Goal: Task Accomplishment & Management: Manage account settings

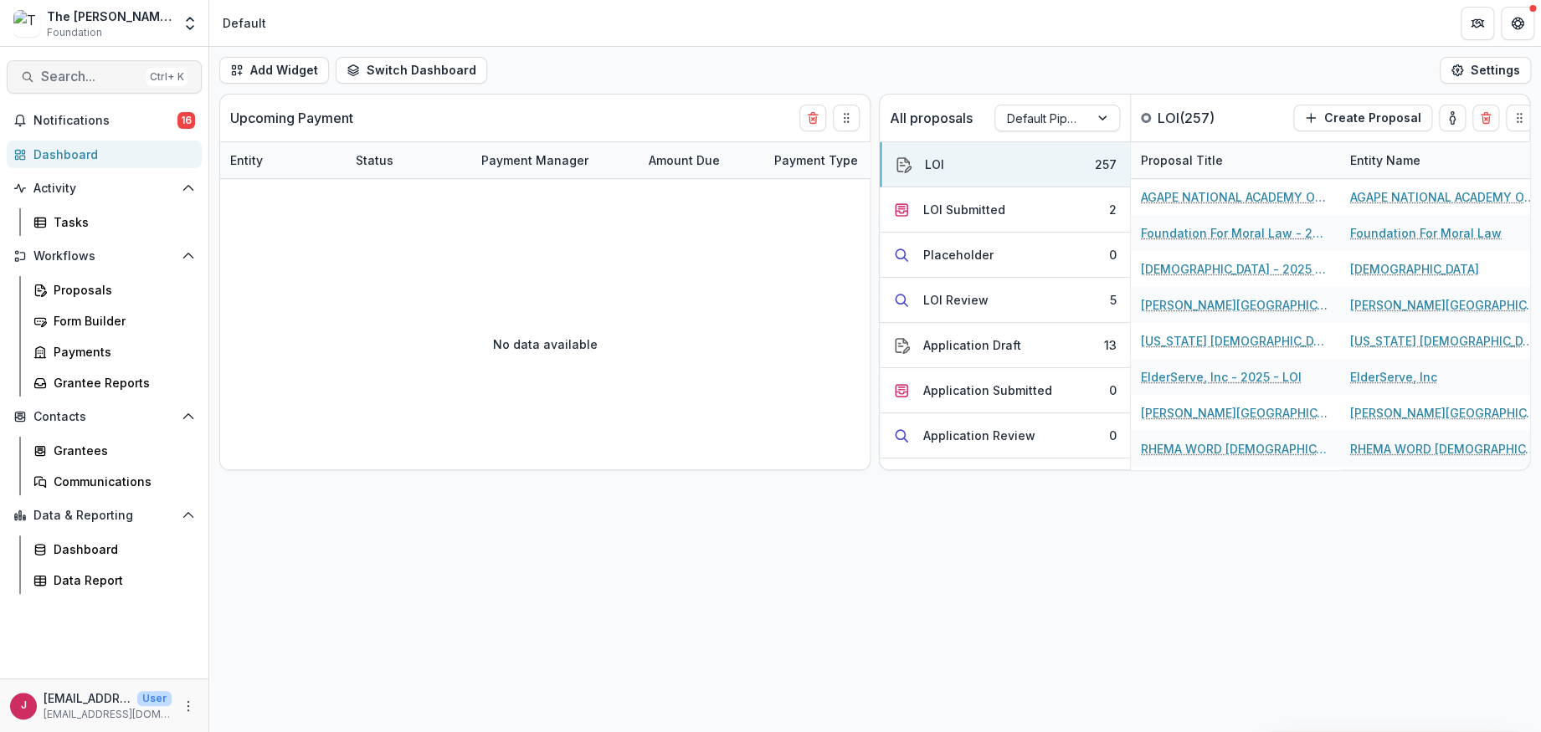
click at [80, 72] on span "Search..." at bounding box center [90, 77] width 99 height 16
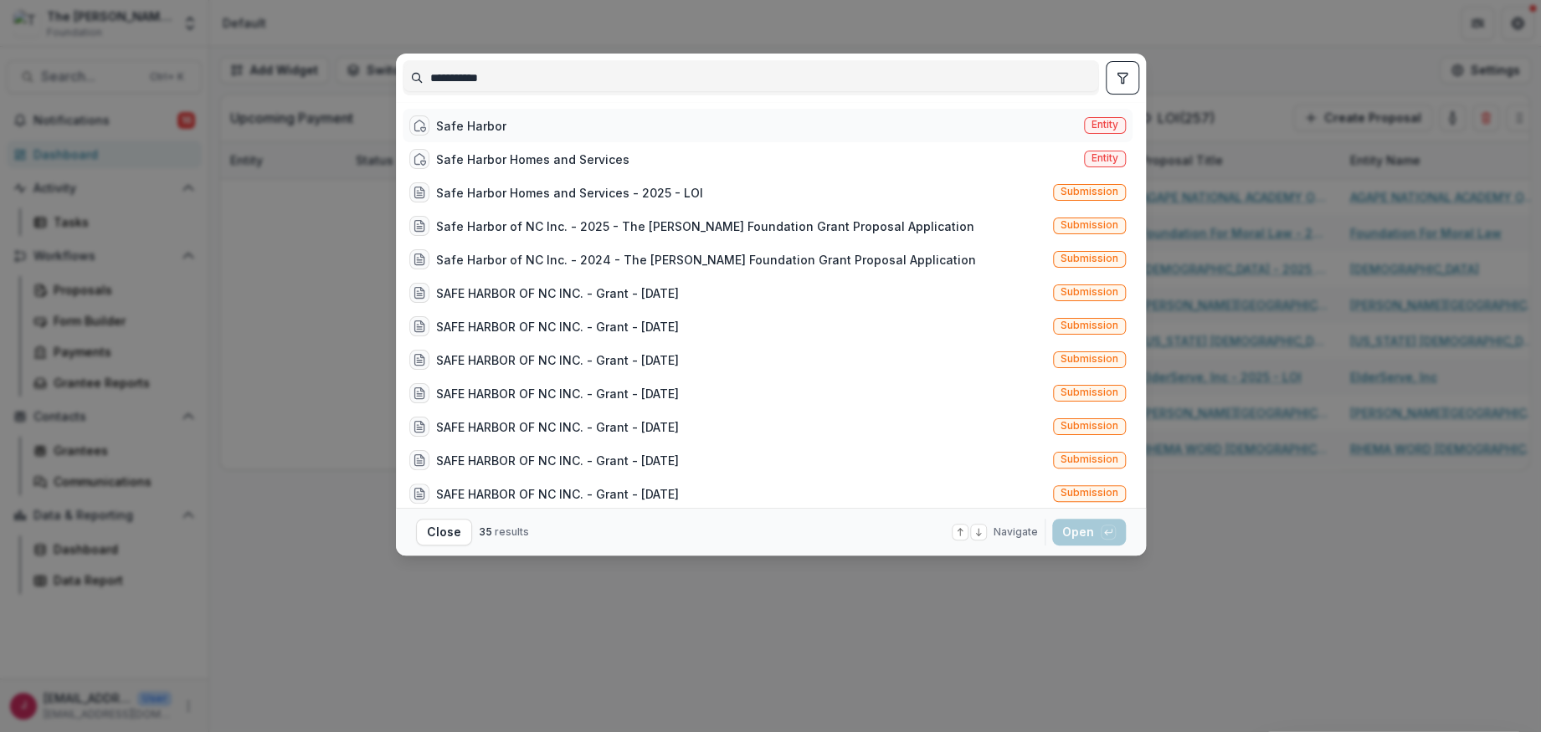
type input "**********"
click at [460, 122] on div "Safe Harbor" at bounding box center [471, 126] width 70 height 18
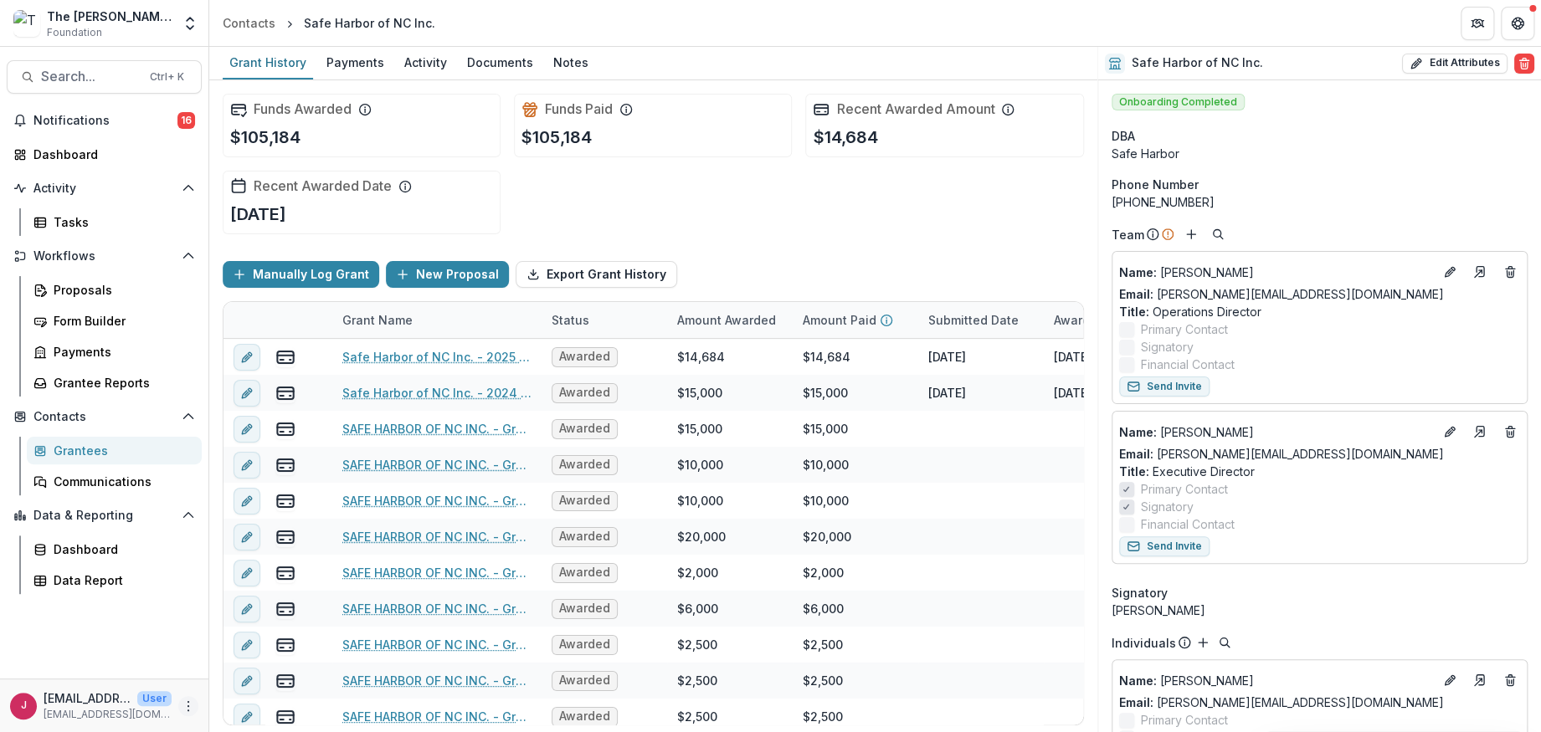
click at [187, 709] on icon "More" at bounding box center [188, 706] width 13 height 13
click at [277, 673] on link "User Settings" at bounding box center [298, 671] width 179 height 28
select select "********"
select select "****"
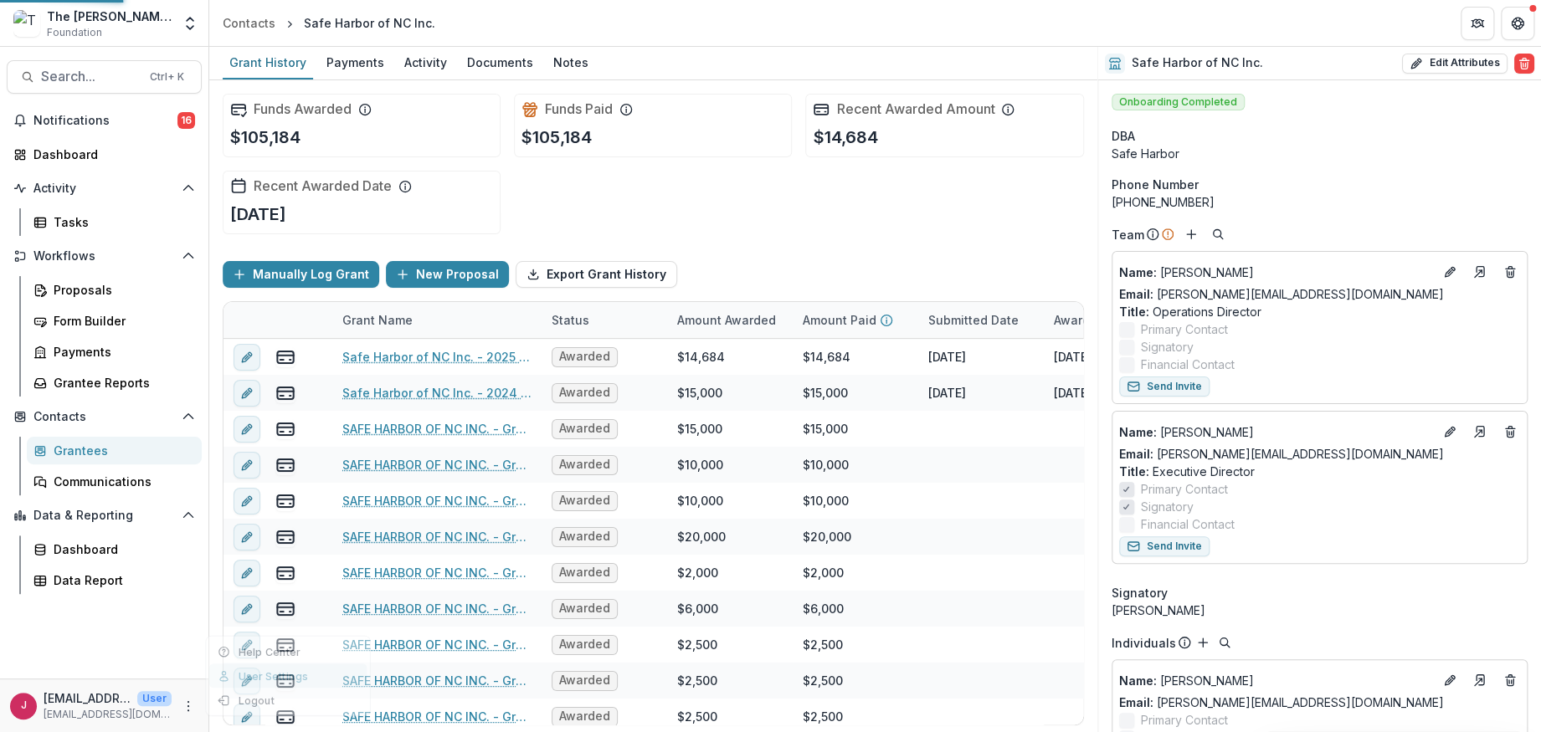
select select "****"
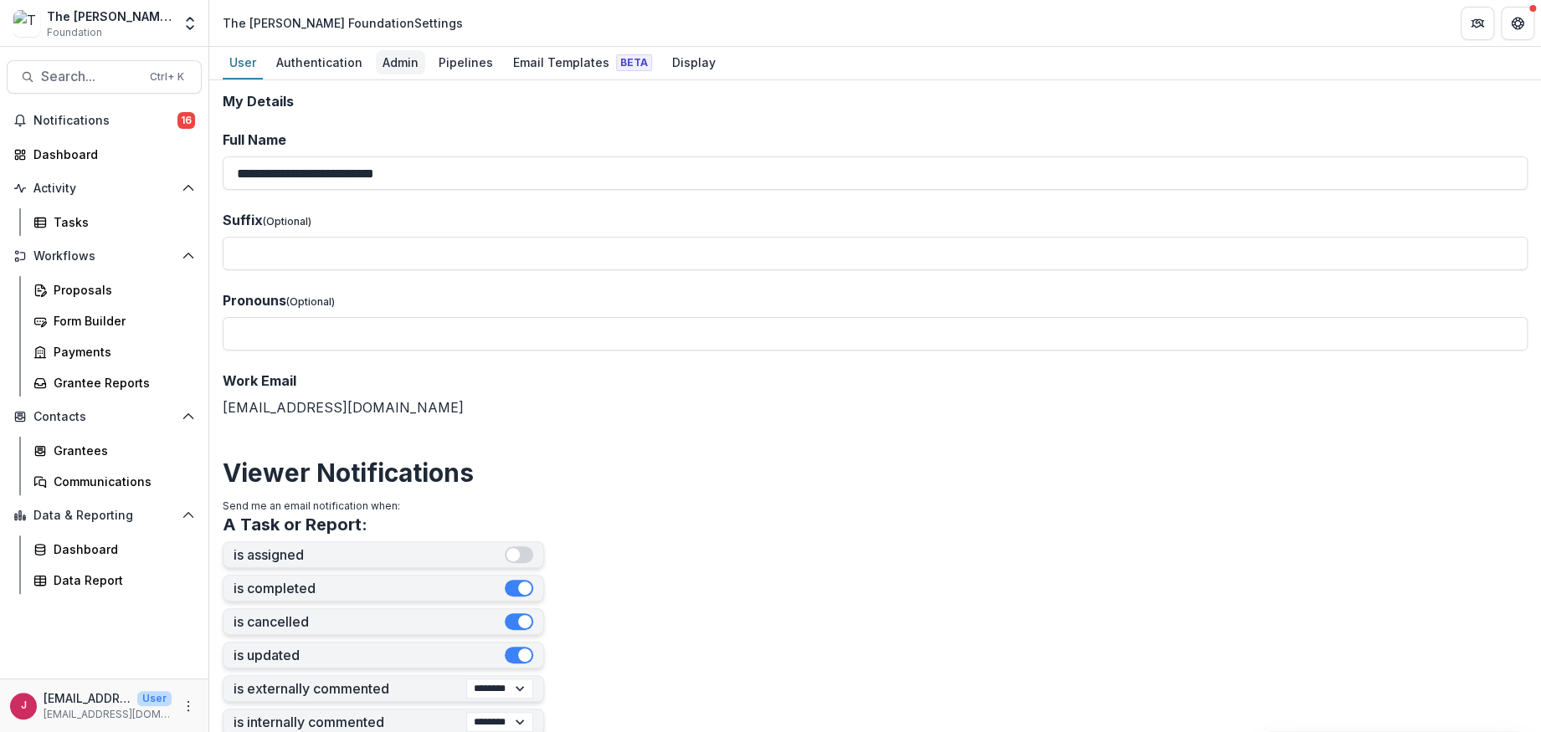
click at [393, 60] on div "Admin" at bounding box center [400, 62] width 49 height 24
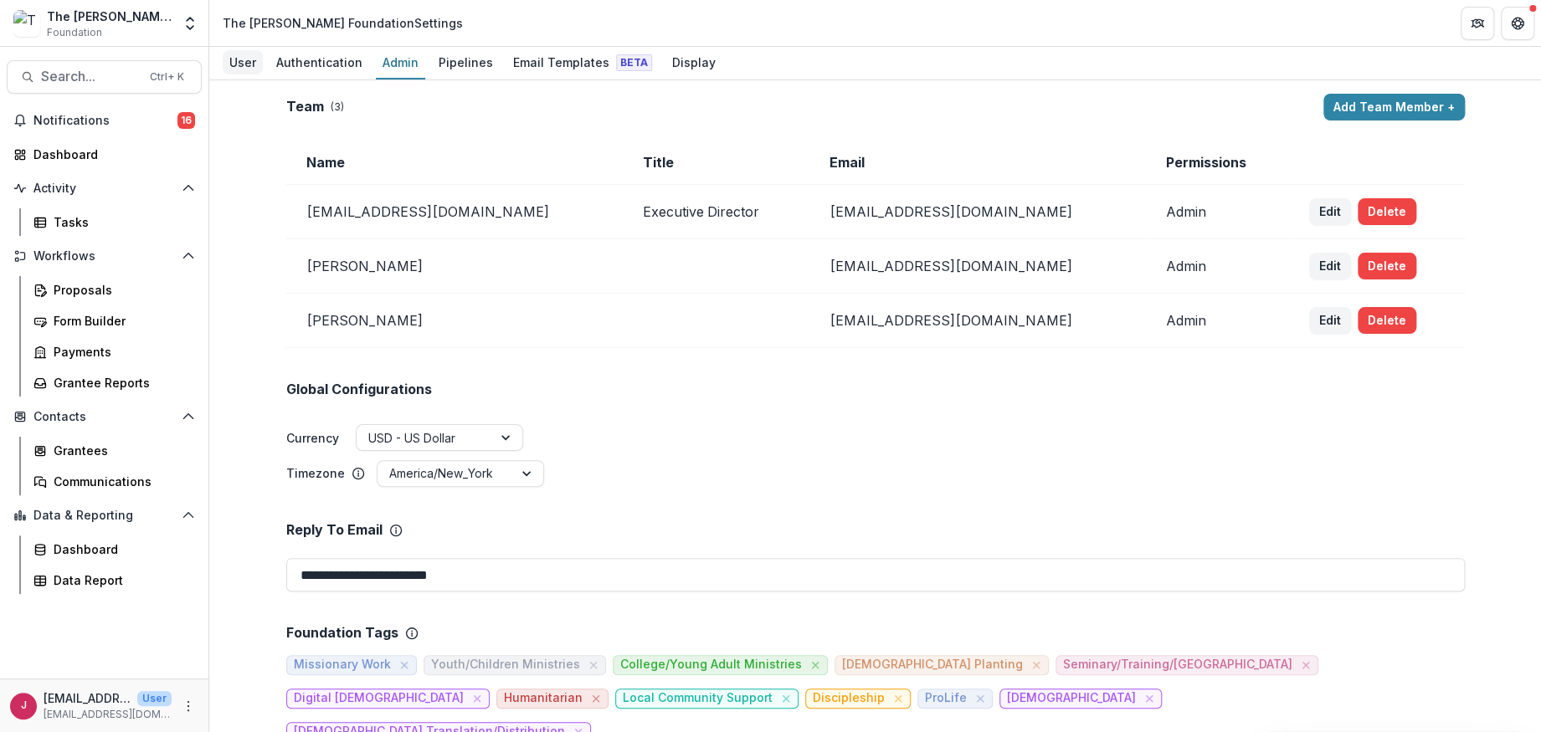
click at [241, 56] on div "User" at bounding box center [243, 62] width 40 height 24
select select "********"
select select "****"
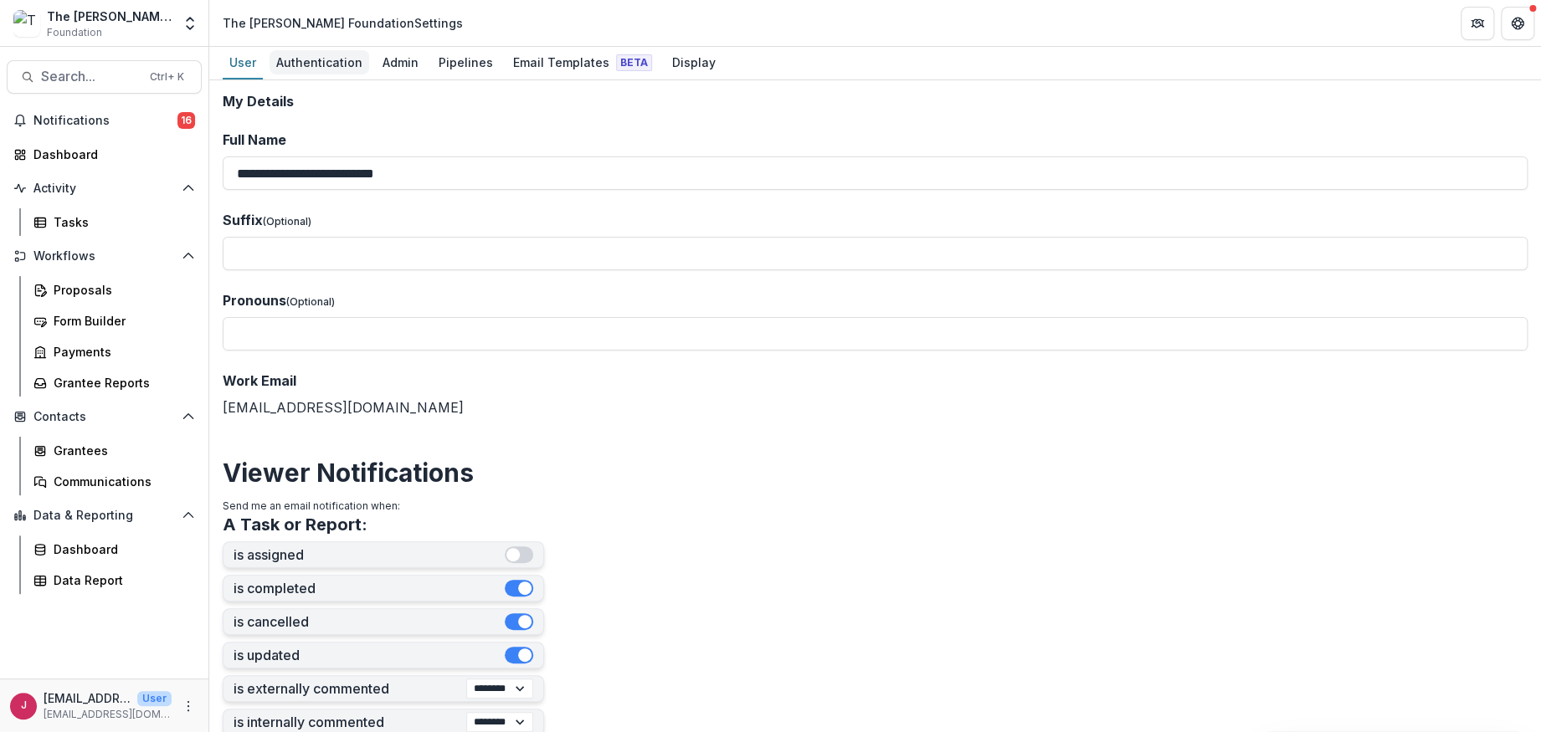
click at [307, 56] on div "Authentication" at bounding box center [319, 62] width 100 height 24
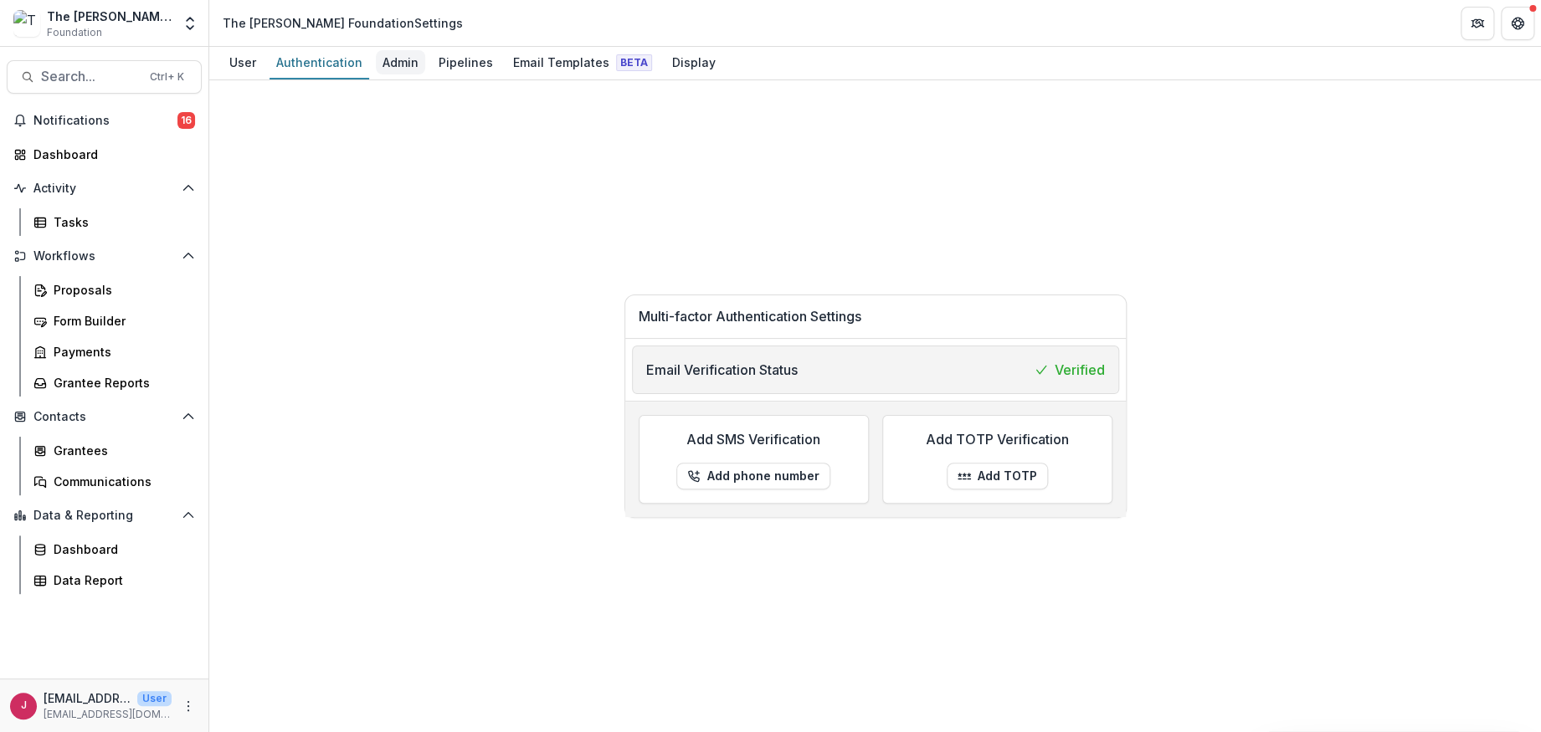
click at [398, 57] on div "Admin" at bounding box center [400, 62] width 49 height 24
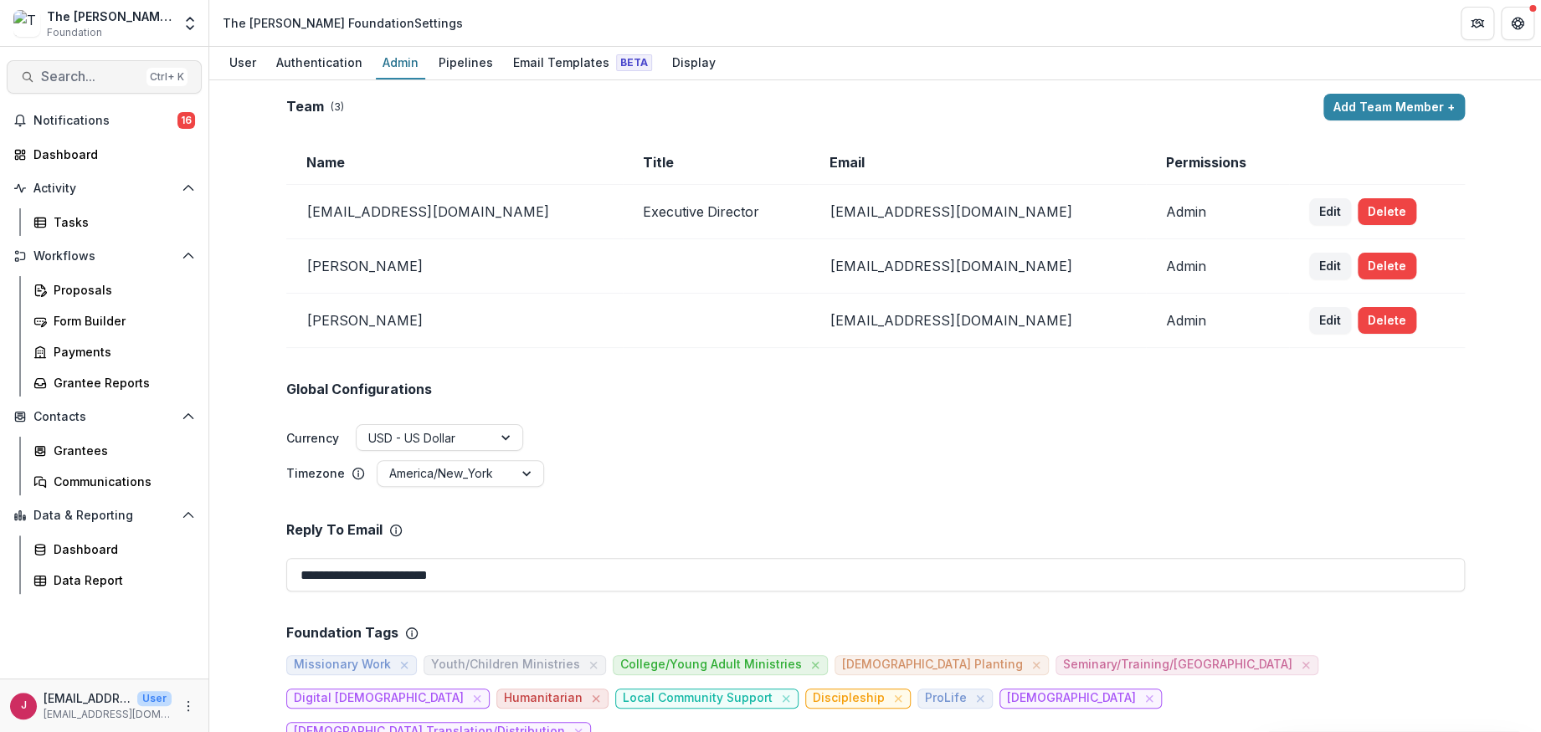
click at [98, 77] on span "Search..." at bounding box center [90, 77] width 99 height 16
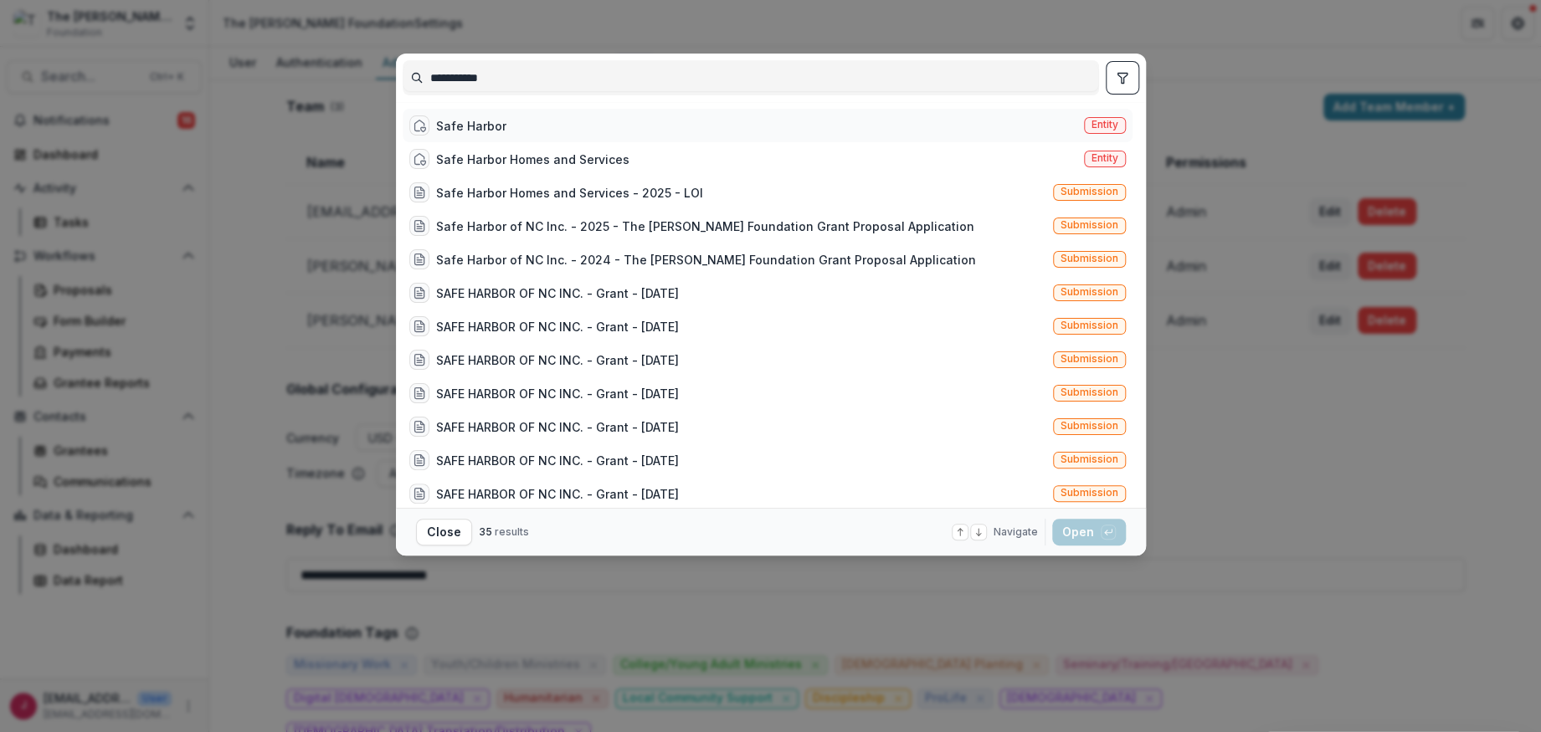
type input "**********"
drag, startPoint x: 467, startPoint y: 118, endPoint x: 484, endPoint y: 136, distance: 24.3
click at [467, 120] on div "Safe Harbor" at bounding box center [471, 126] width 70 height 18
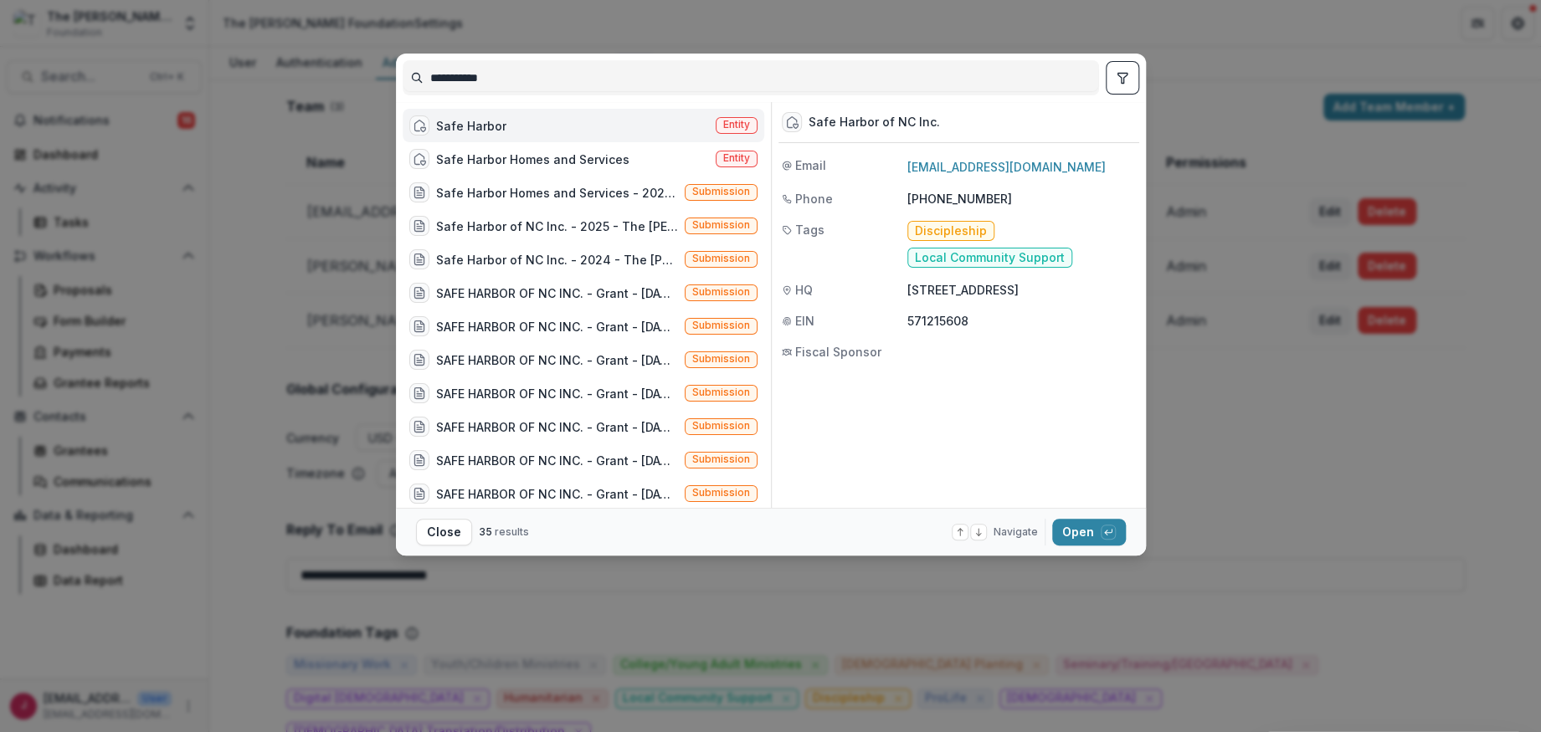
click at [550, 128] on div "Safe Harbor Entity" at bounding box center [584, 125] width 362 height 33
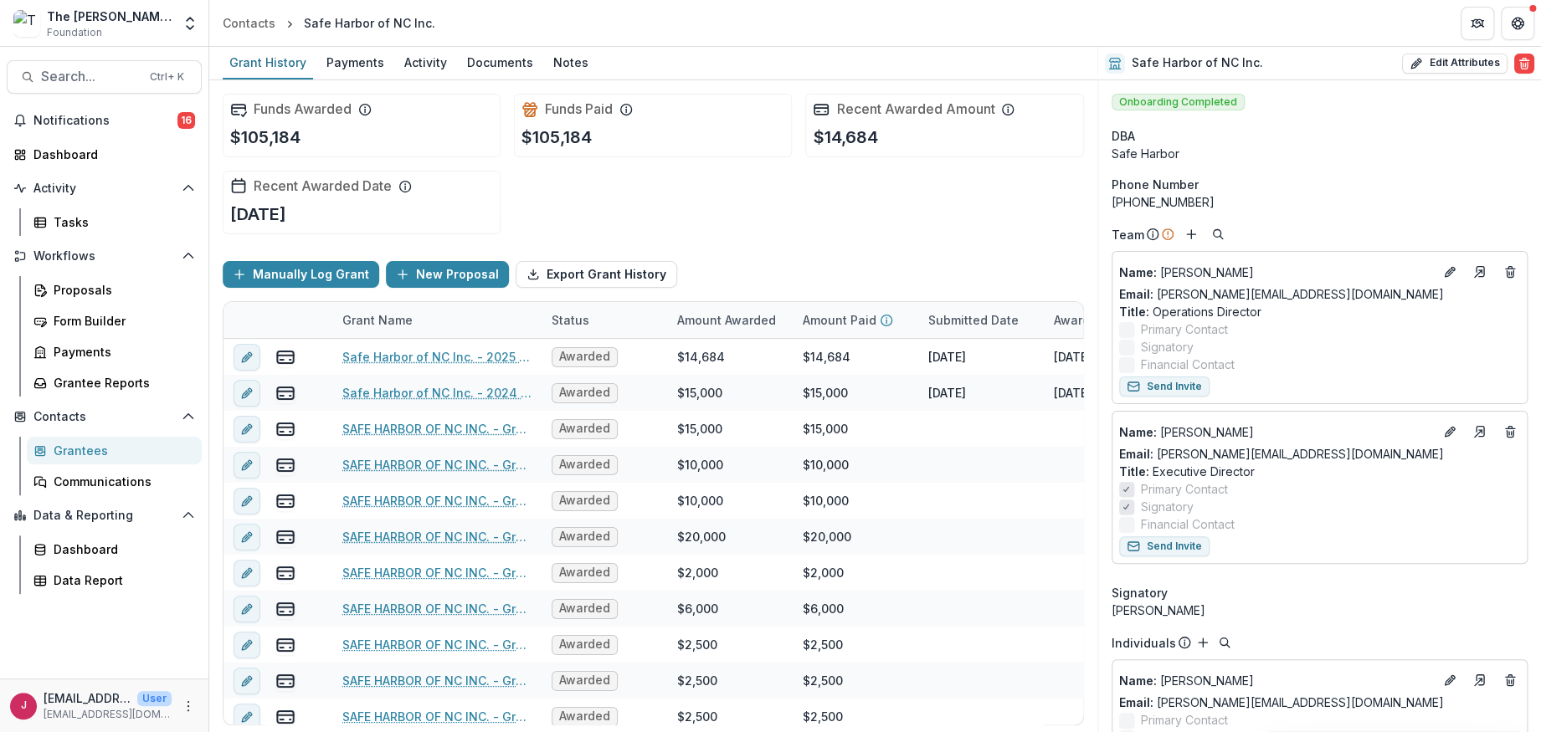
drag, startPoint x: 1375, startPoint y: 24, endPoint x: 1297, endPoint y: 30, distance: 78.0
click at [1297, 30] on header "Contacts Safe Harbor of NC Inc." at bounding box center [874, 23] width 1331 height 46
click at [189, 703] on icon "More" at bounding box center [188, 706] width 13 height 13
click at [300, 641] on link "Help Center" at bounding box center [298, 643] width 179 height 28
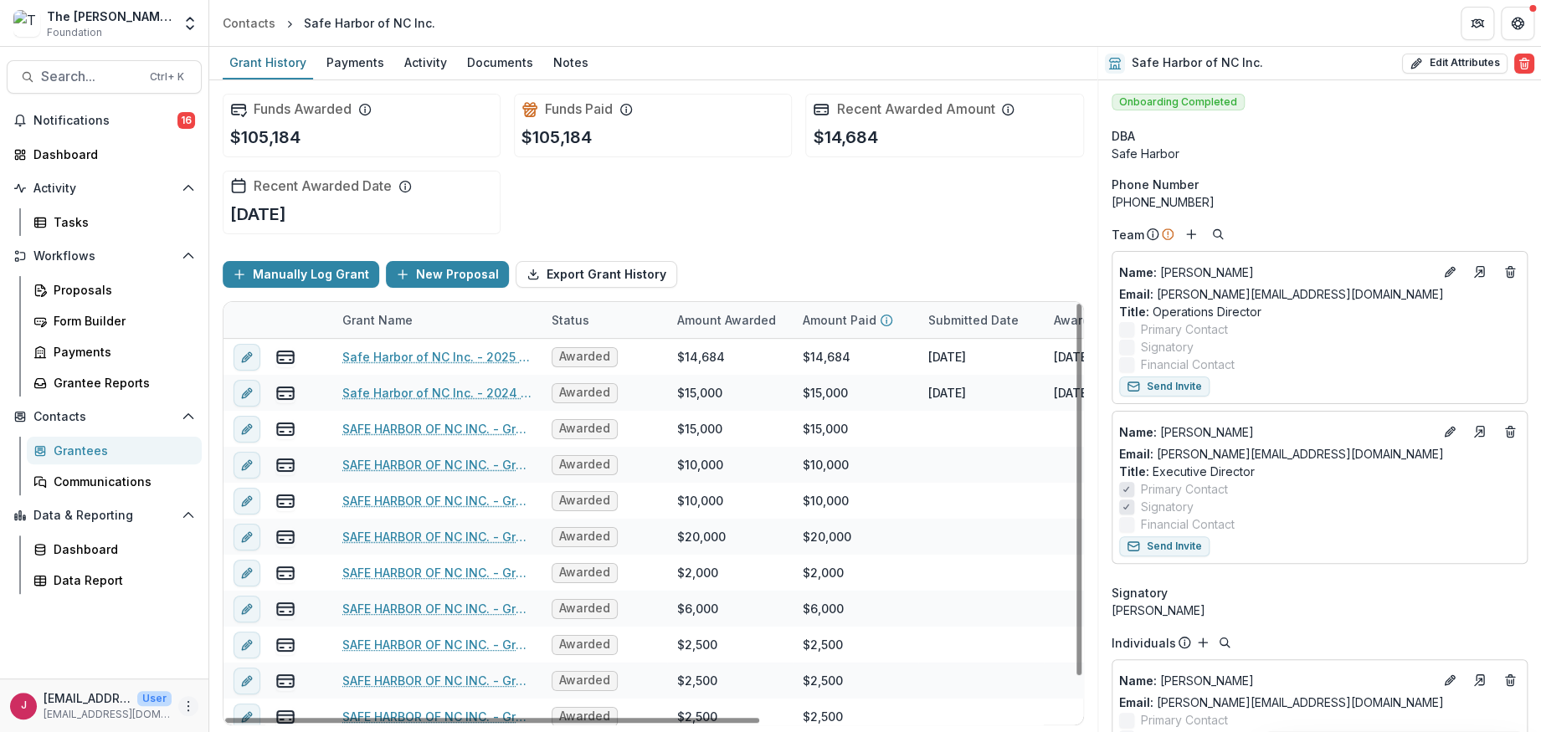
click at [184, 706] on icon "More" at bounding box center [188, 706] width 13 height 13
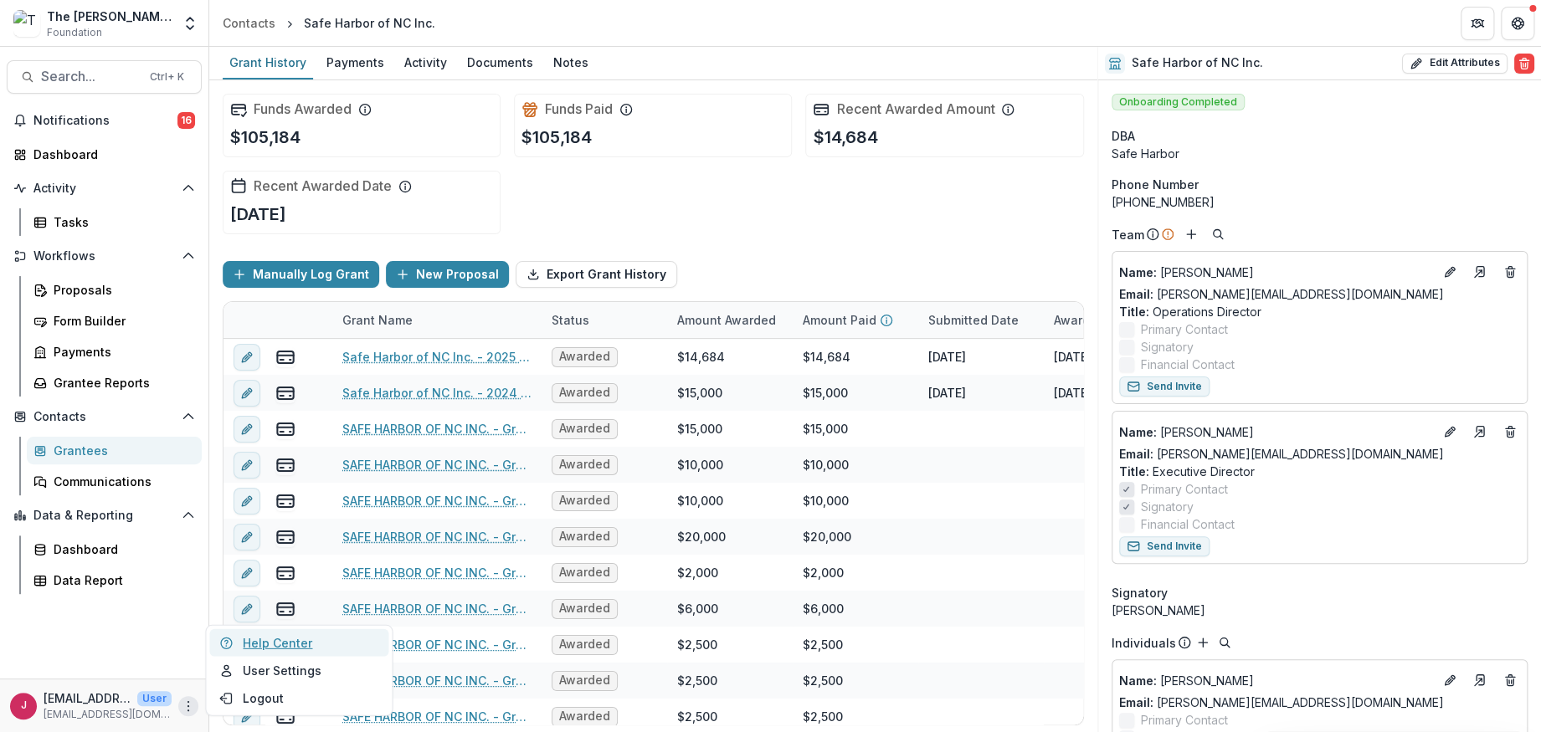
click at [269, 639] on link "Help Center" at bounding box center [298, 643] width 179 height 28
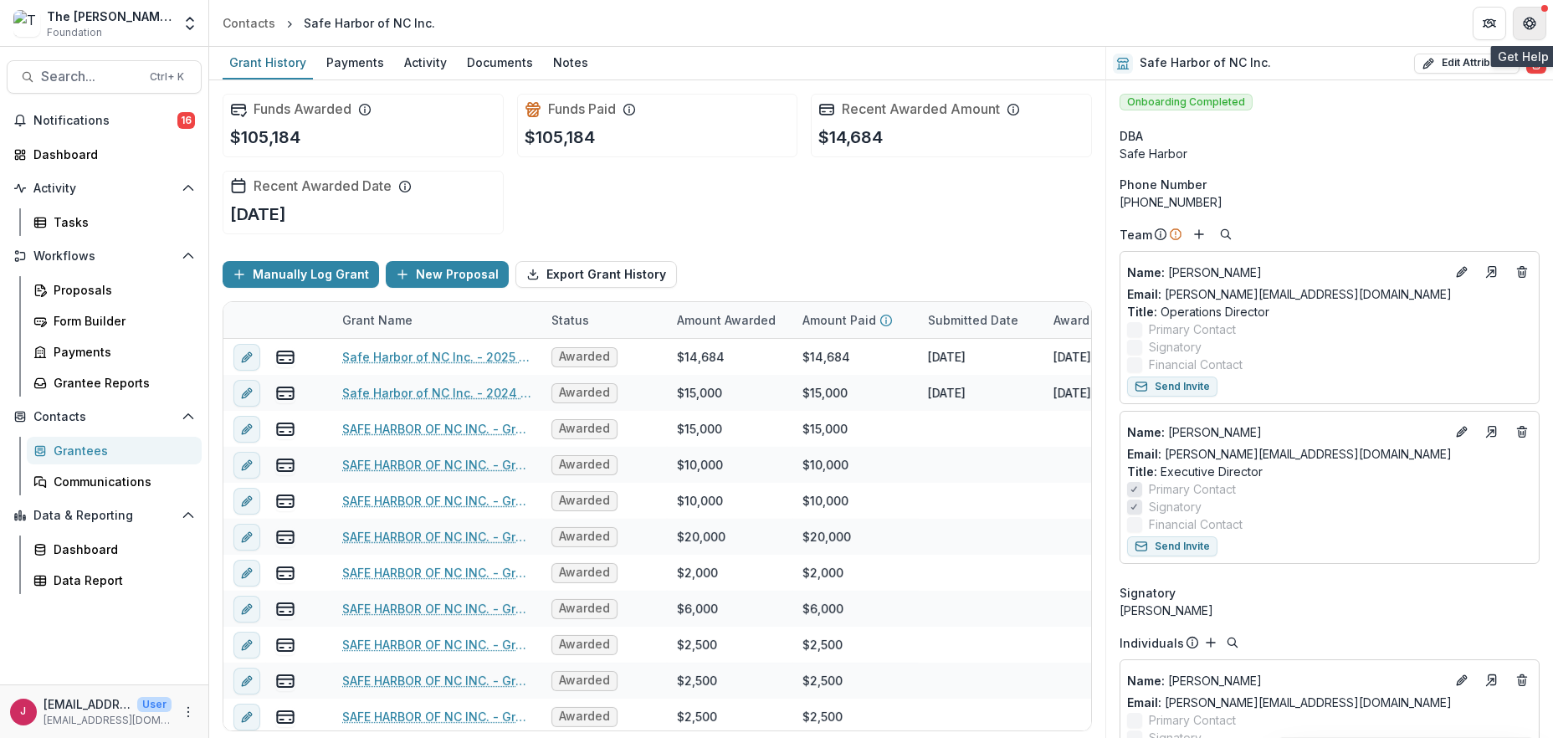
click at [1533, 22] on icon "Get Help" at bounding box center [1533, 23] width 3 height 4
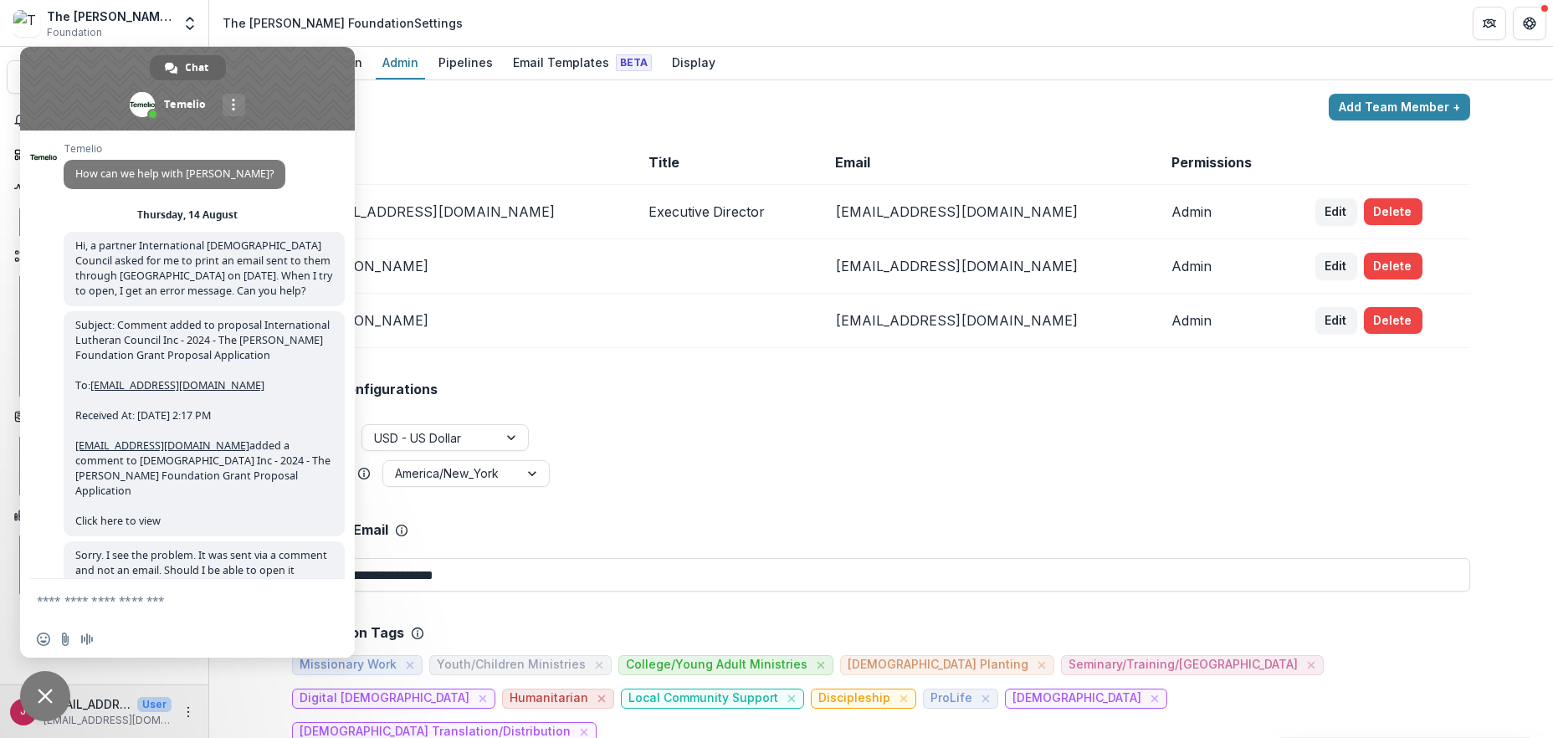
click at [51, 685] on span "Close chat" at bounding box center [45, 696] width 50 height 50
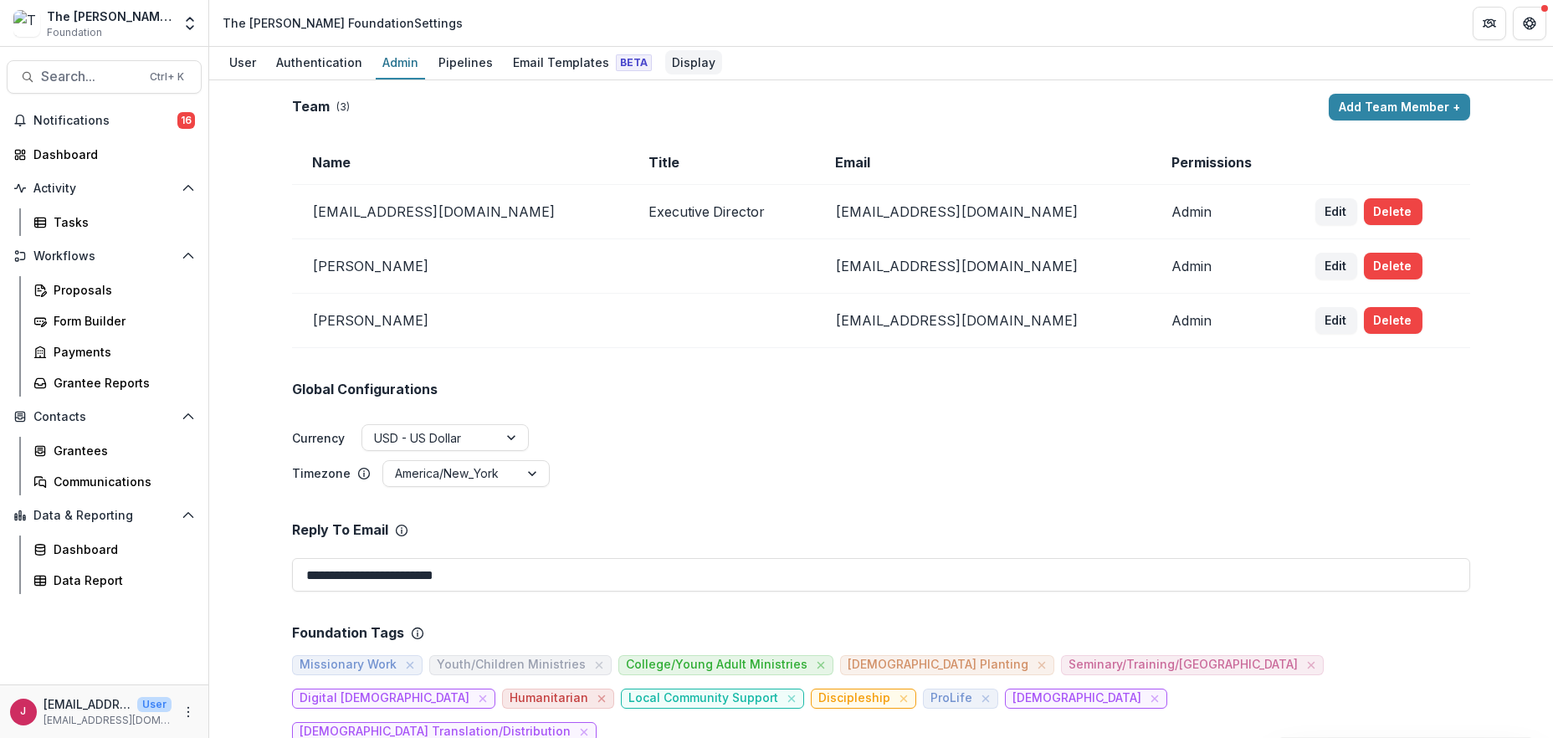
click at [674, 59] on div "Display" at bounding box center [693, 62] width 57 height 24
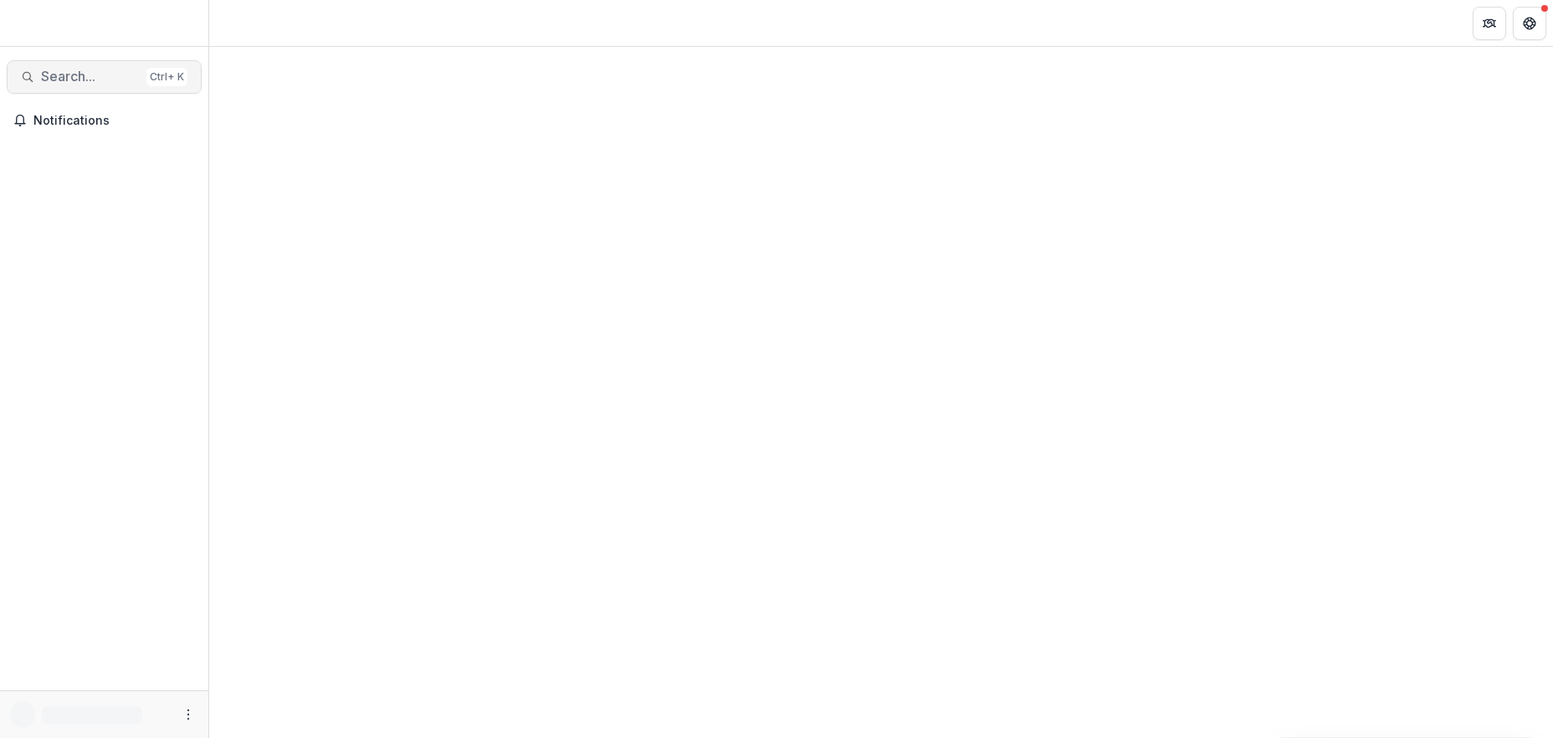
click at [75, 76] on span "Search..." at bounding box center [90, 77] width 99 height 16
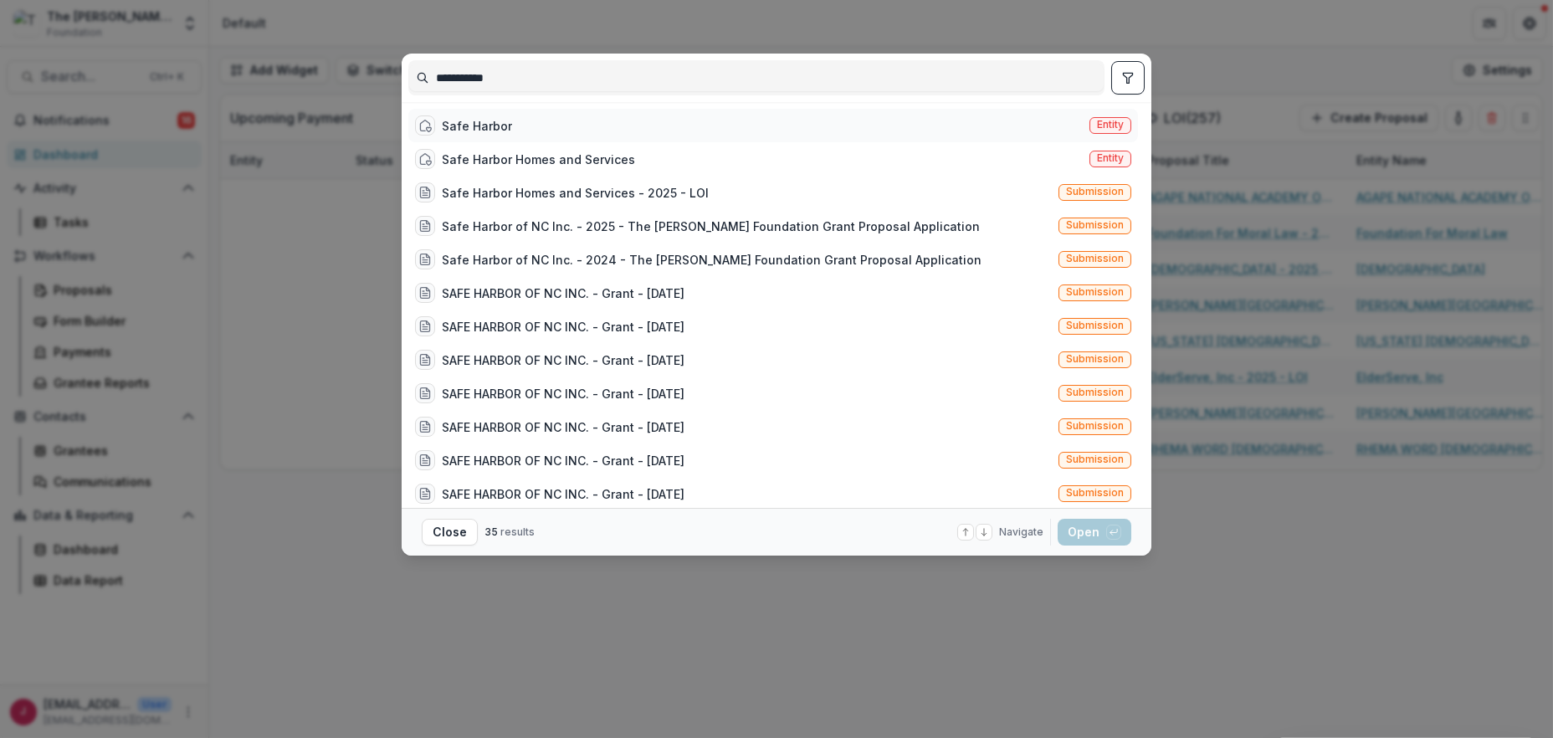
type input "**********"
click at [495, 125] on div "Safe Harbor" at bounding box center [477, 126] width 70 height 18
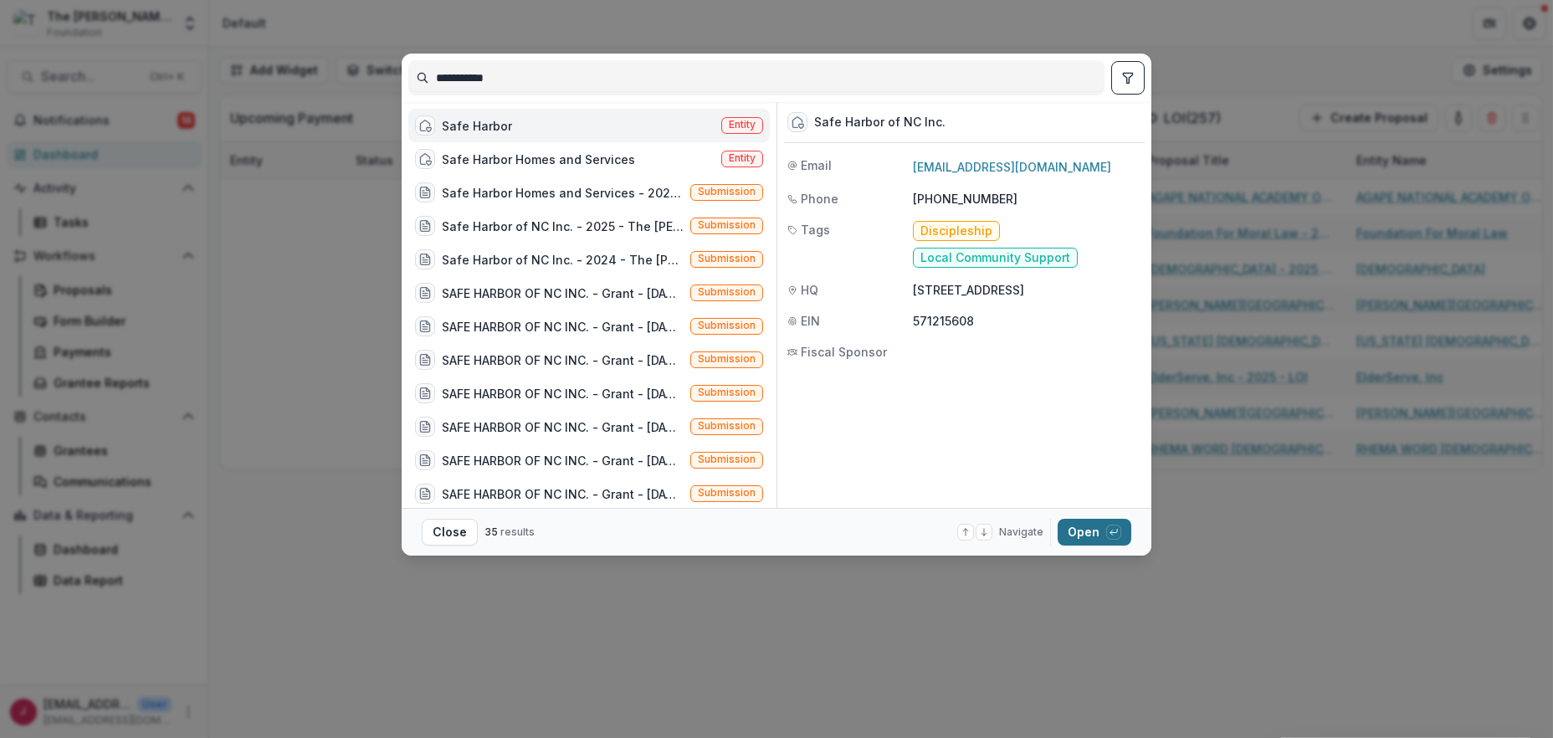
click at [1086, 524] on button "Open with enter key" at bounding box center [1095, 532] width 74 height 27
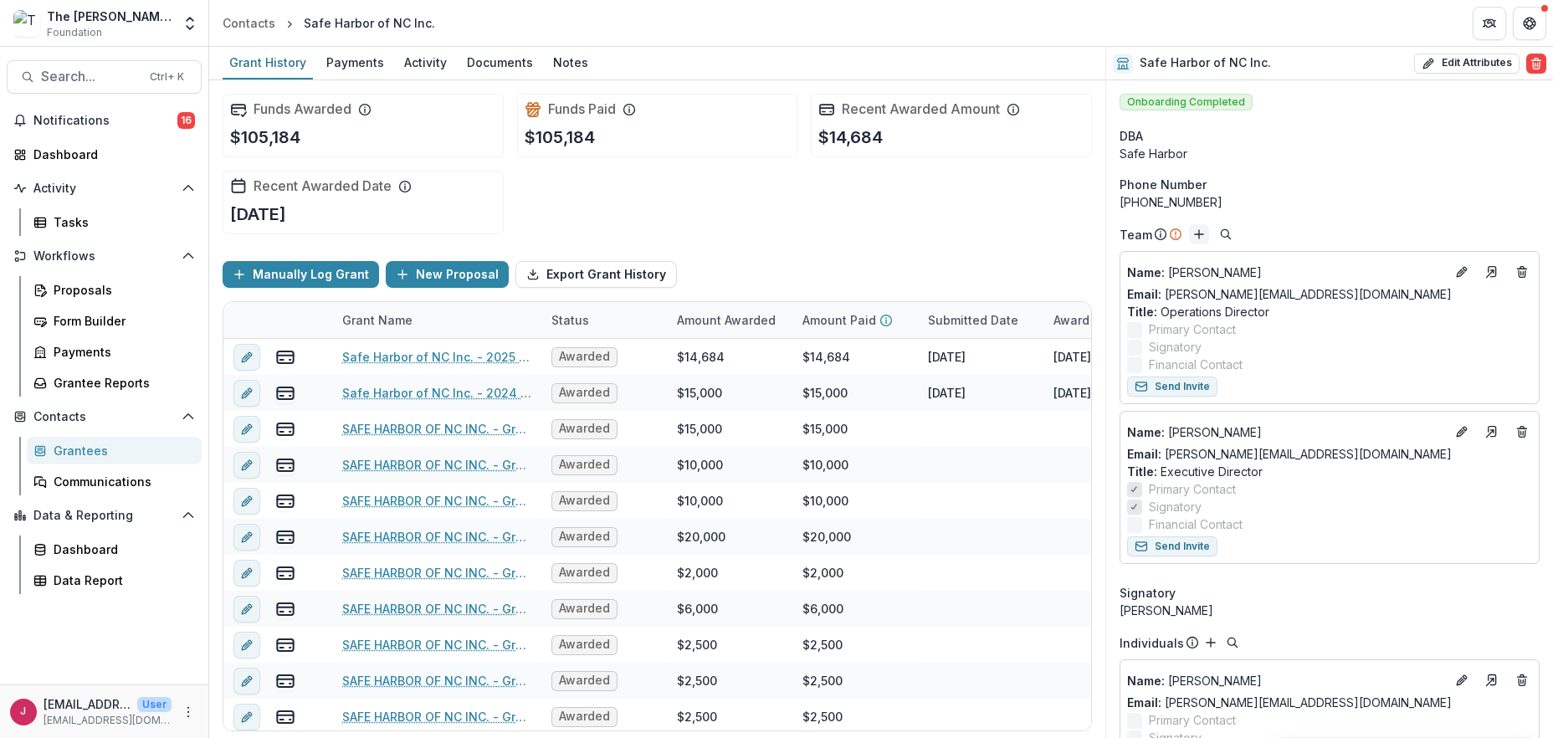
click at [1199, 233] on icon "Add" at bounding box center [1199, 234] width 13 height 13
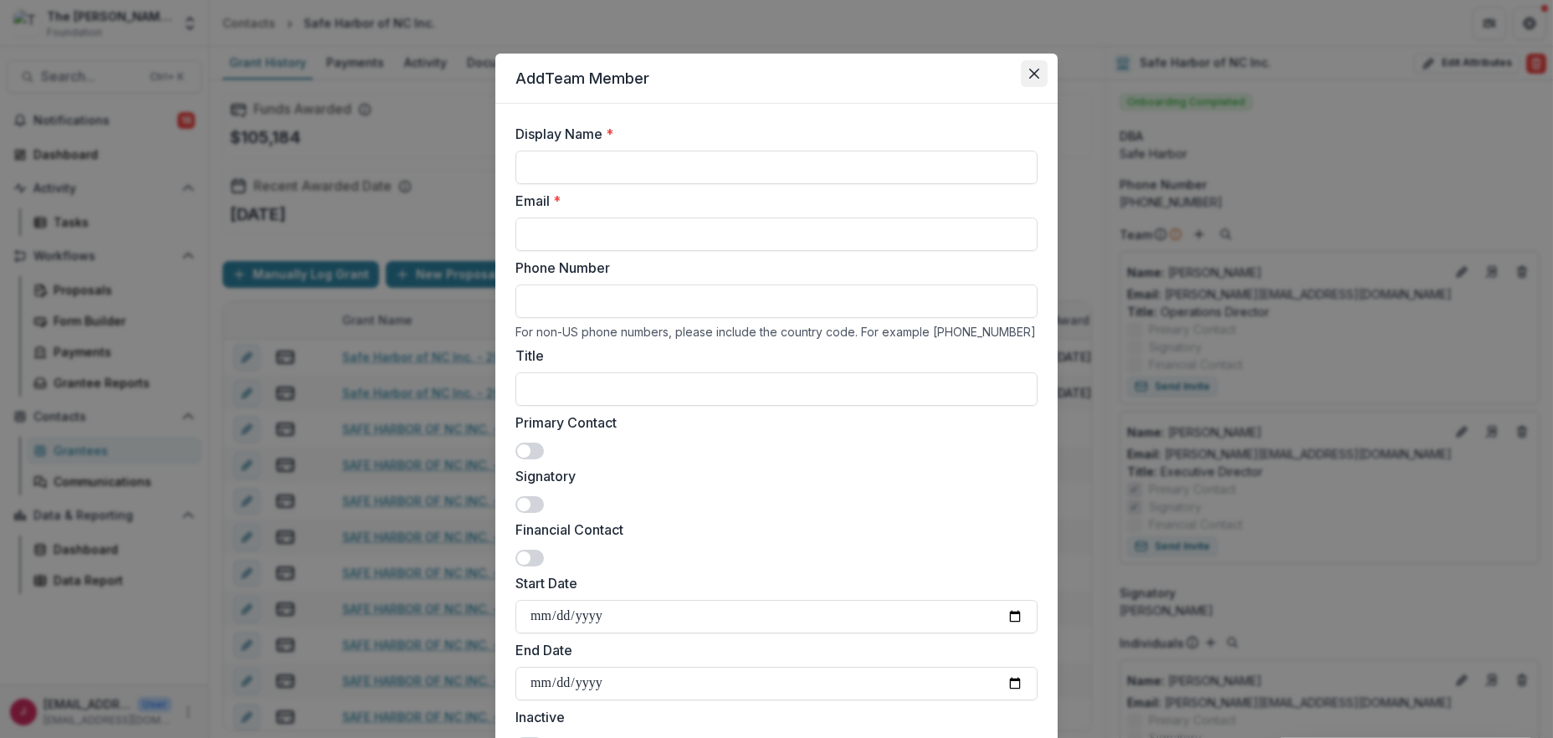
click at [1034, 67] on button "Close" at bounding box center [1034, 73] width 27 height 27
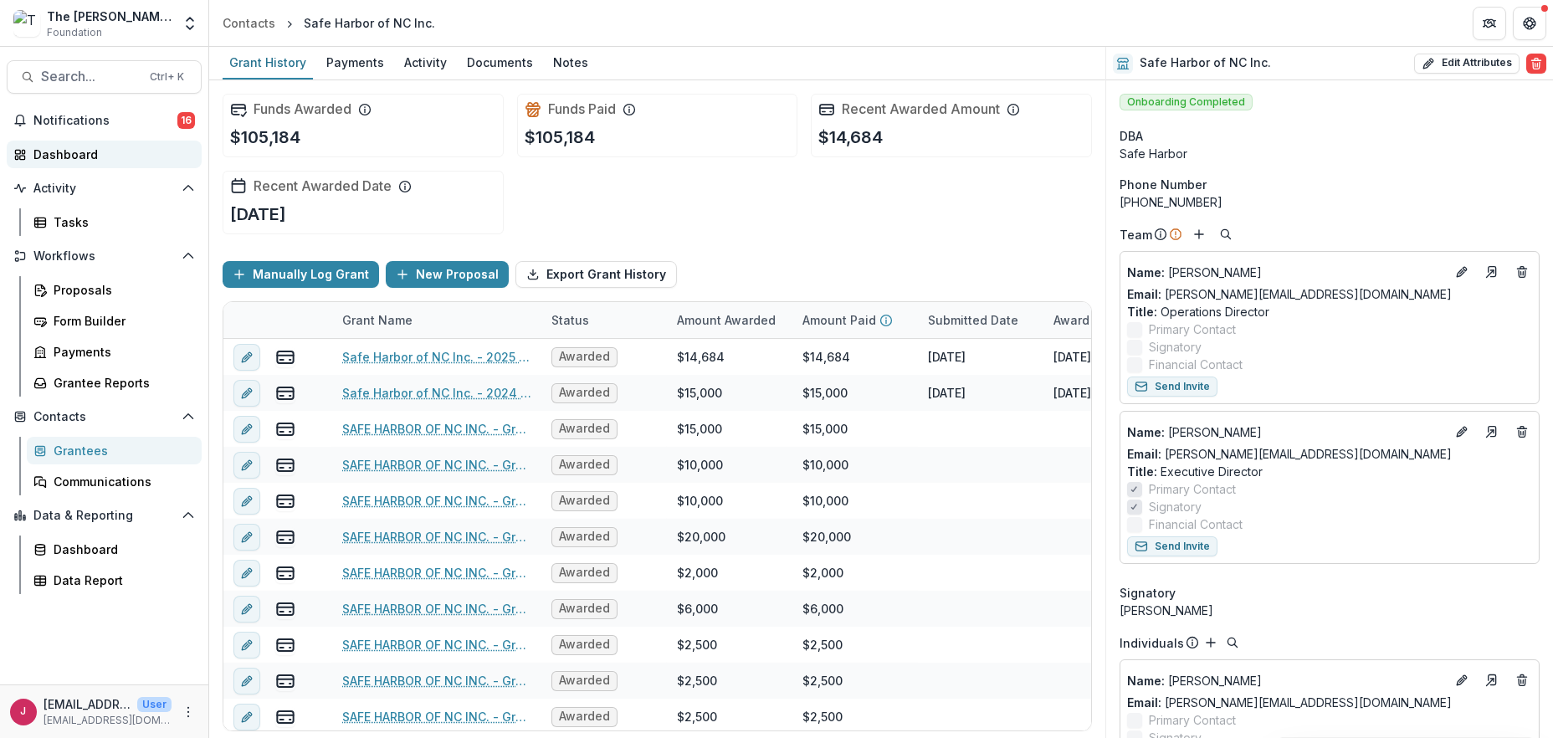
click at [66, 157] on div "Dashboard" at bounding box center [110, 155] width 155 height 18
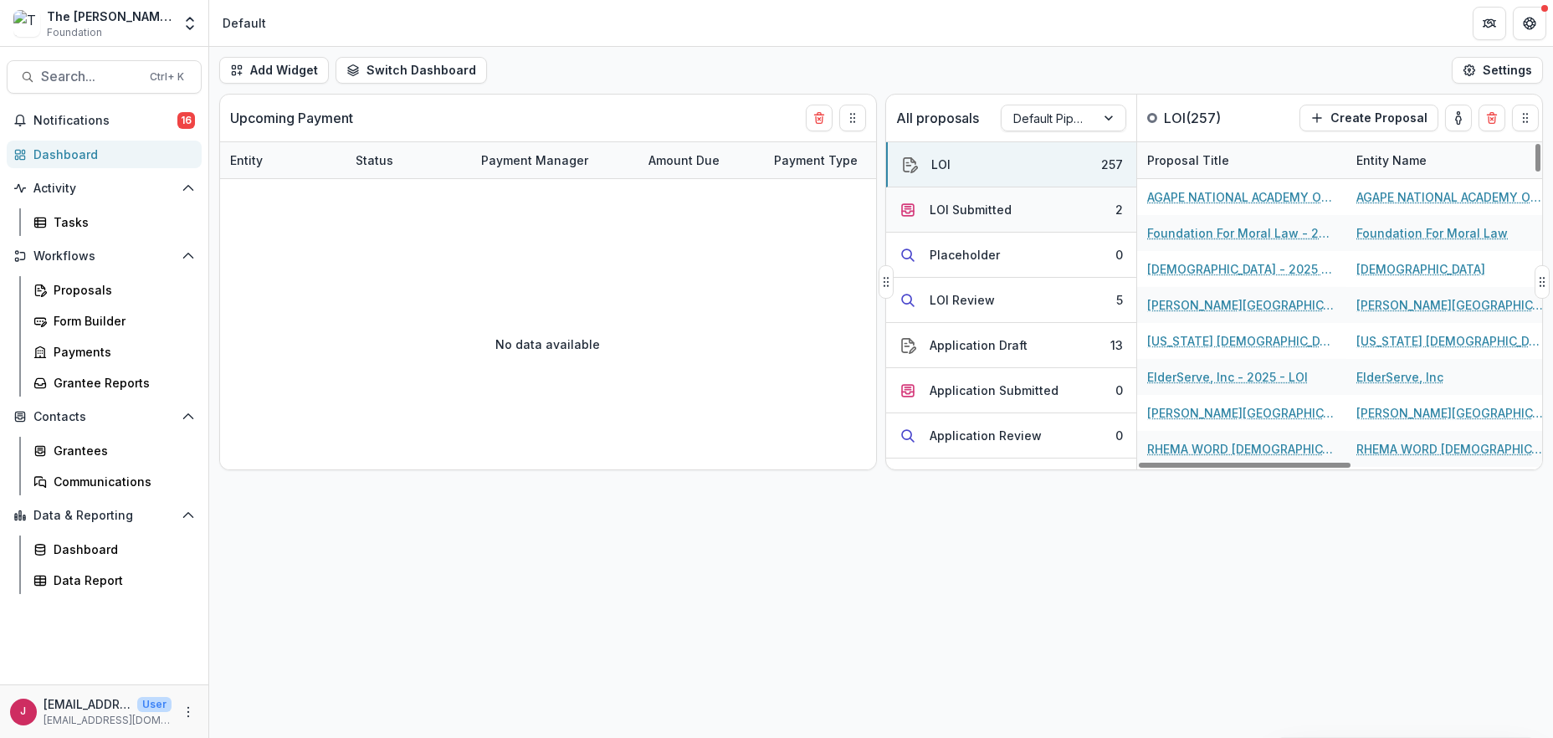
click at [1052, 213] on button "LOI Submitted 2" at bounding box center [1011, 209] width 250 height 45
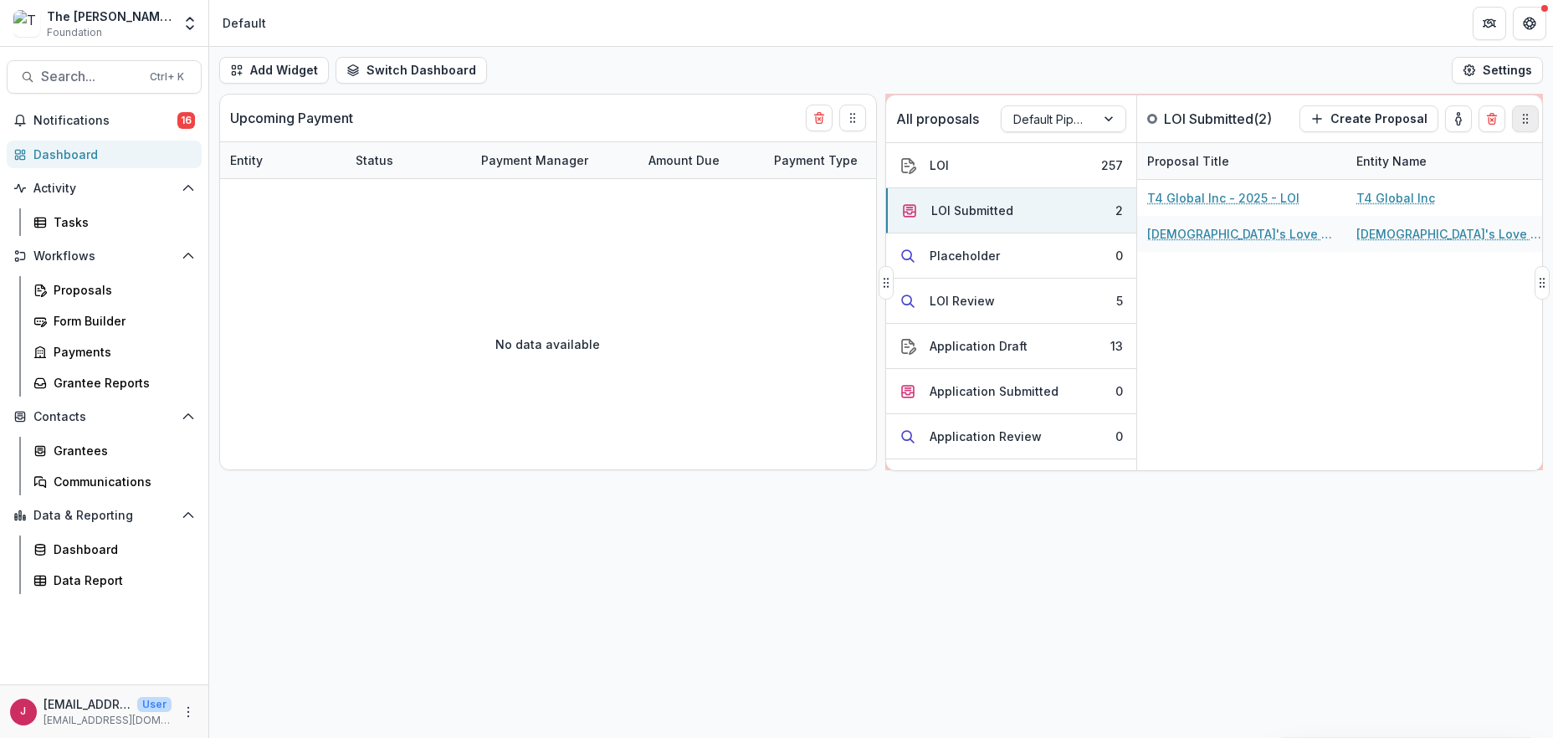
click at [1520, 125] on icon "Drag" at bounding box center [1525, 118] width 13 height 13
drag, startPoint x: 1286, startPoint y: 517, endPoint x: 1352, endPoint y: 459, distance: 88.3
click at [1288, 516] on div "Add Widget Switch Dashboard Default New Dashboard Settings Upcoming Payment Ent…" at bounding box center [881, 392] width 1344 height 691
click at [1309, 562] on div "Add Widget Switch Dashboard Default New Dashboard Settings Upcoming Payment Ent…" at bounding box center [881, 392] width 1344 height 691
click at [102, 78] on span "Search..." at bounding box center [90, 77] width 99 height 16
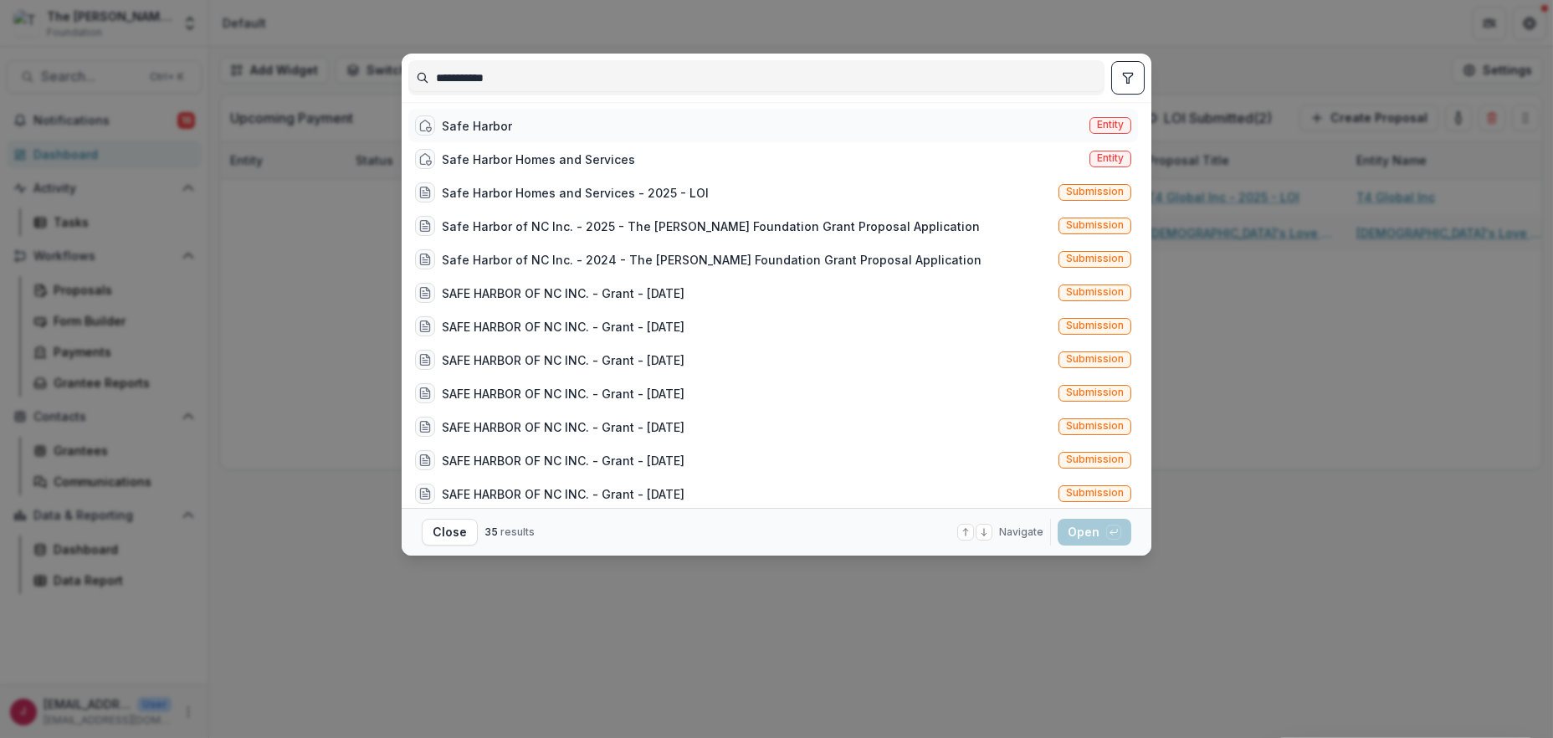
type input "**********"
click at [483, 128] on div "Safe Harbor" at bounding box center [477, 126] width 70 height 18
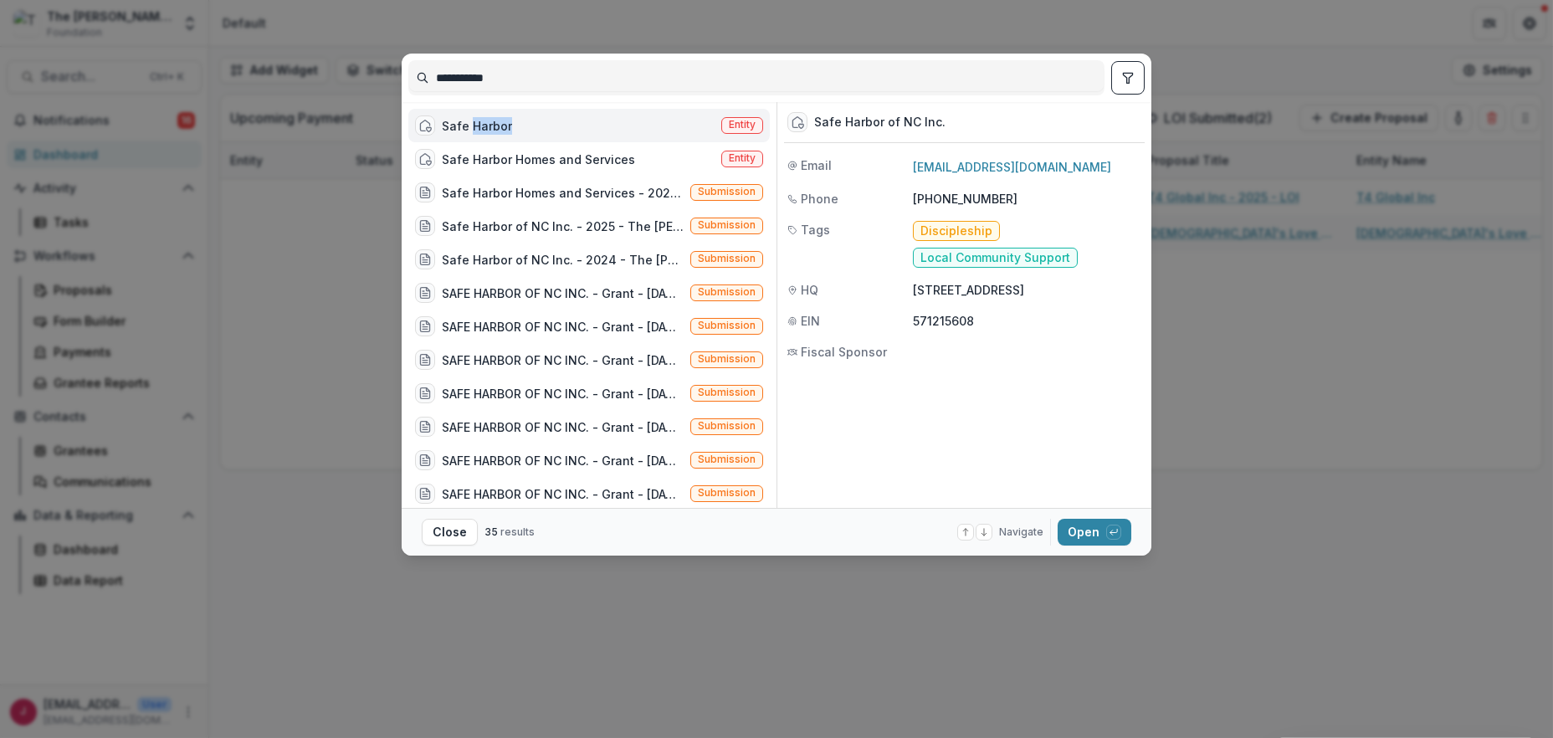
click at [483, 128] on div "Safe Harbor" at bounding box center [477, 126] width 70 height 18
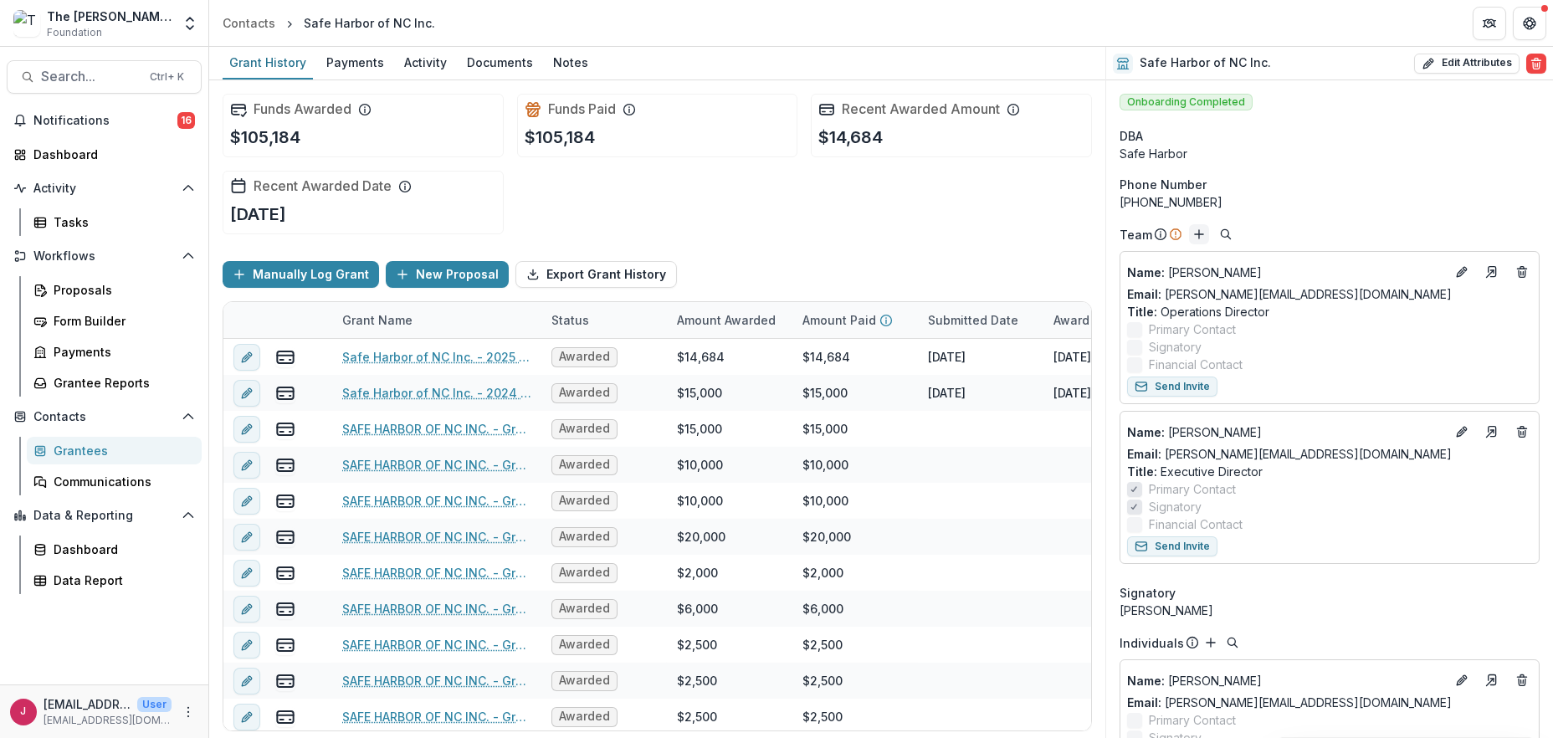
click at [1198, 234] on line "Add" at bounding box center [1199, 234] width 8 height 0
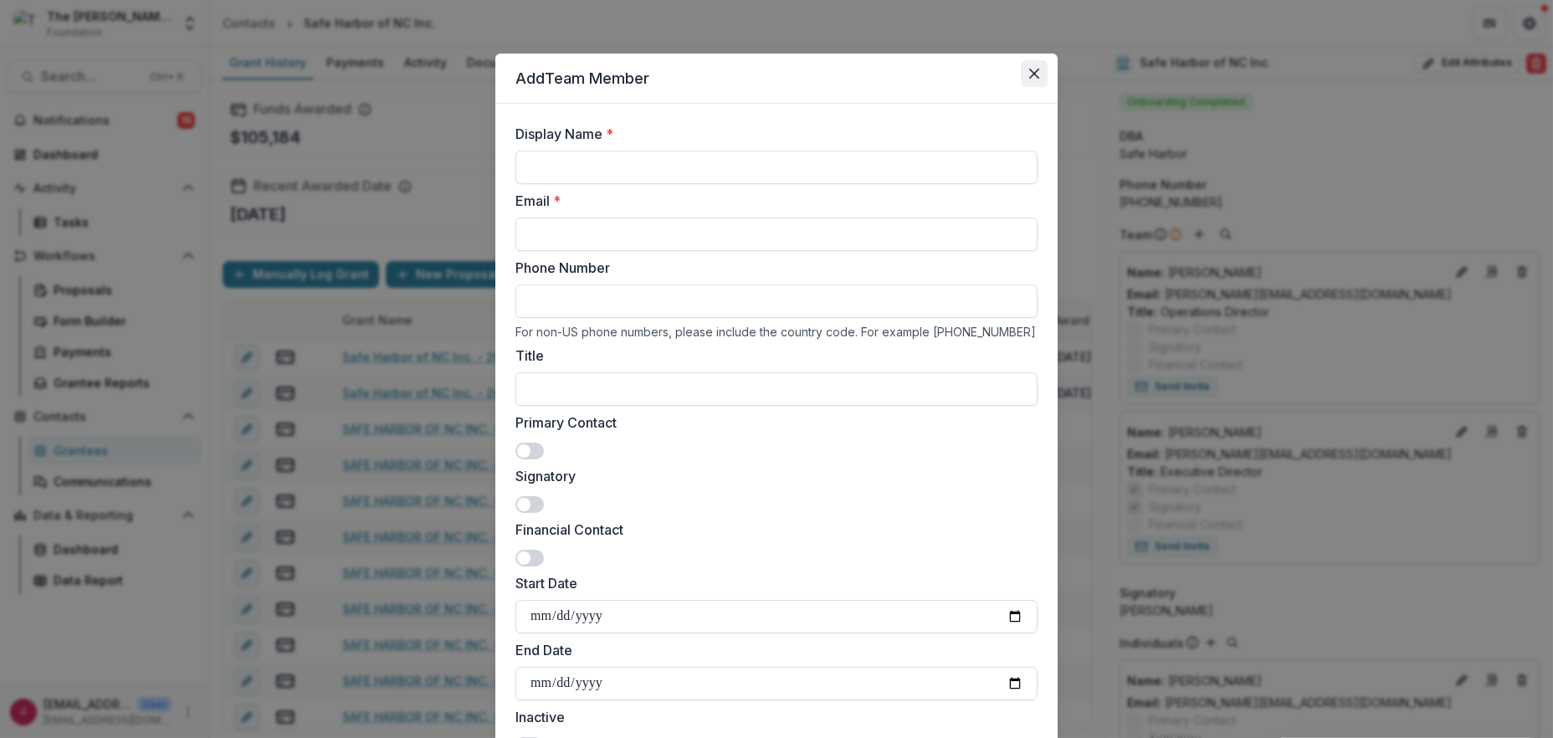
click at [1029, 71] on icon "Close" at bounding box center [1034, 74] width 10 height 10
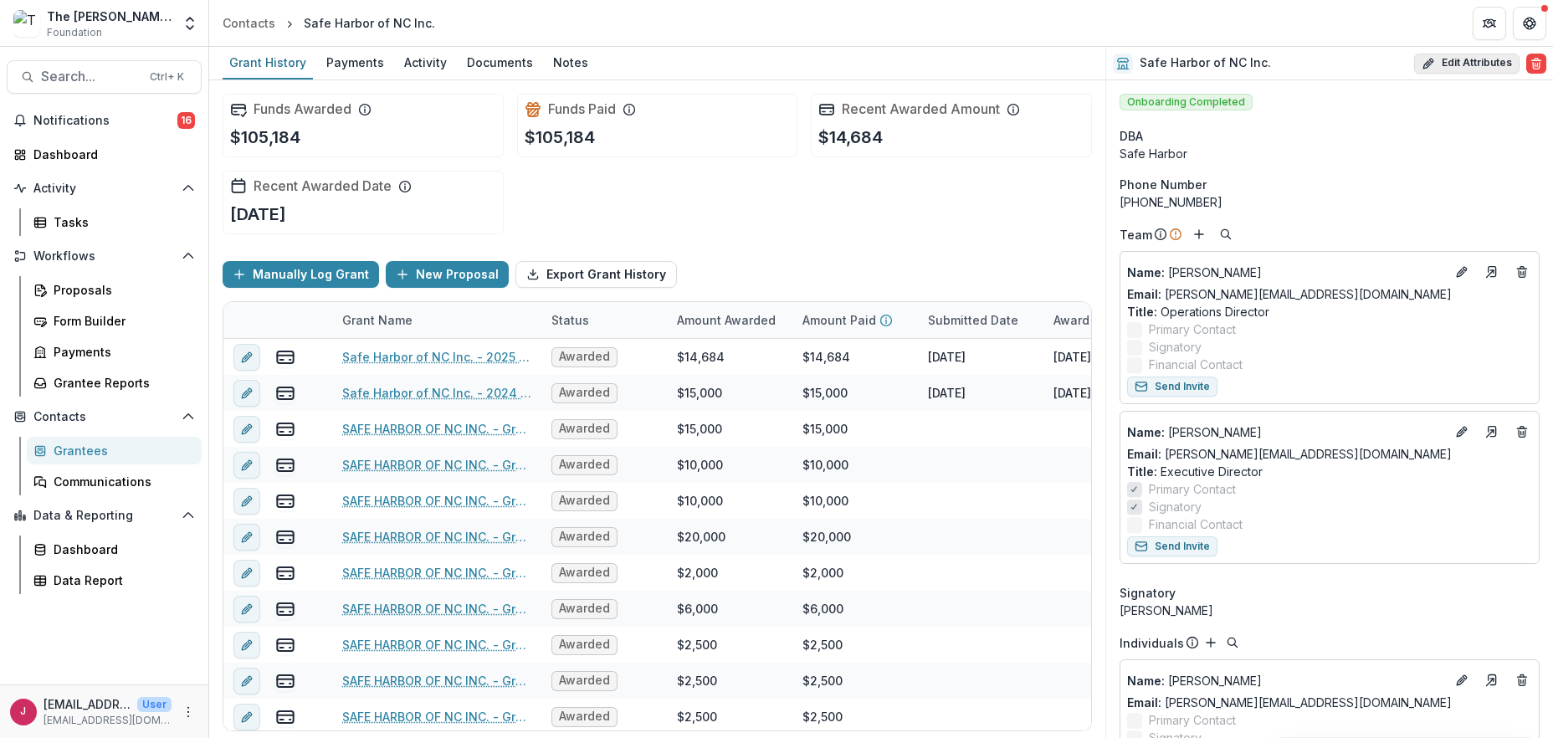
click at [1441, 63] on button "Edit Attributes" at bounding box center [1466, 64] width 105 height 20
select select "**"
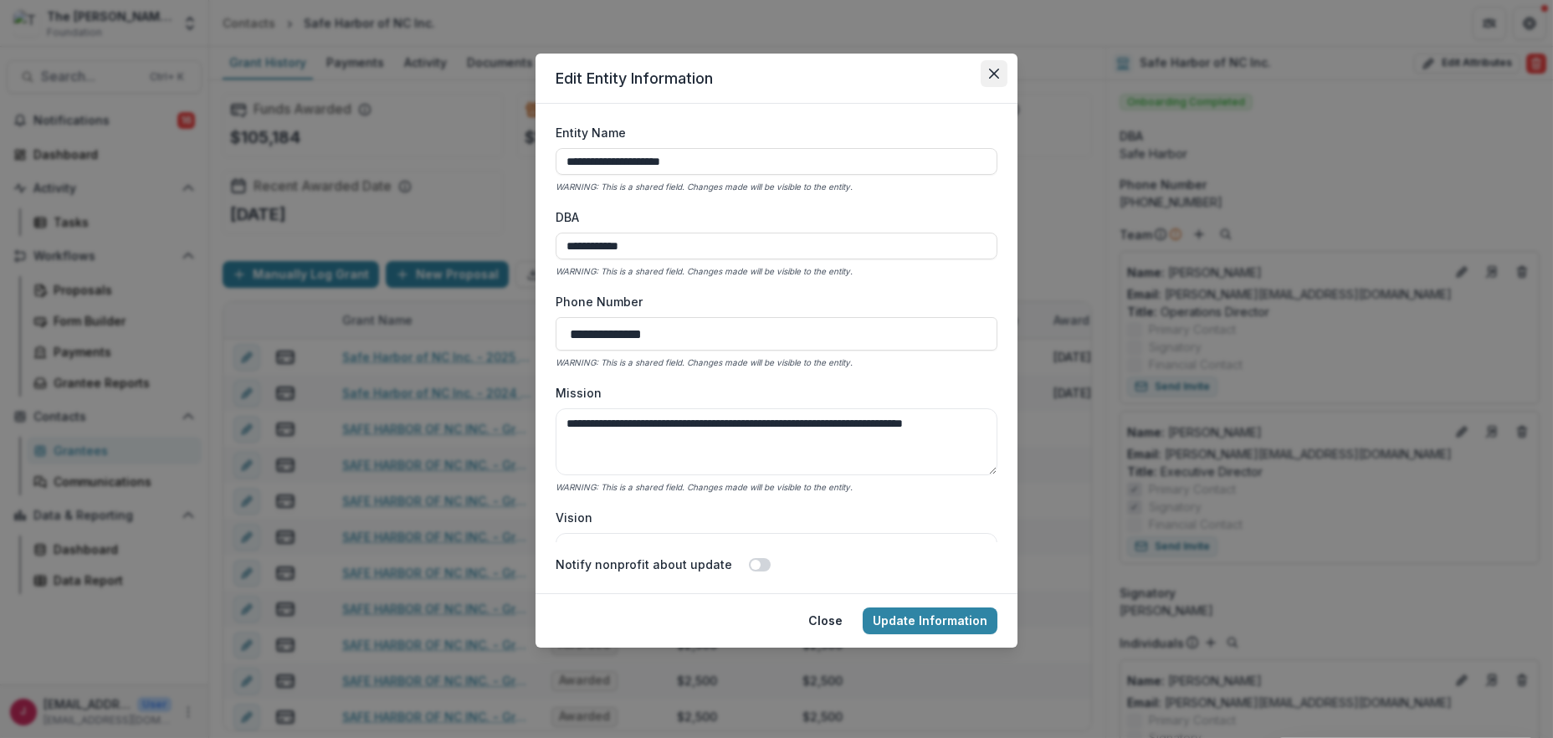
click at [989, 70] on icon "Close" at bounding box center [994, 74] width 10 height 10
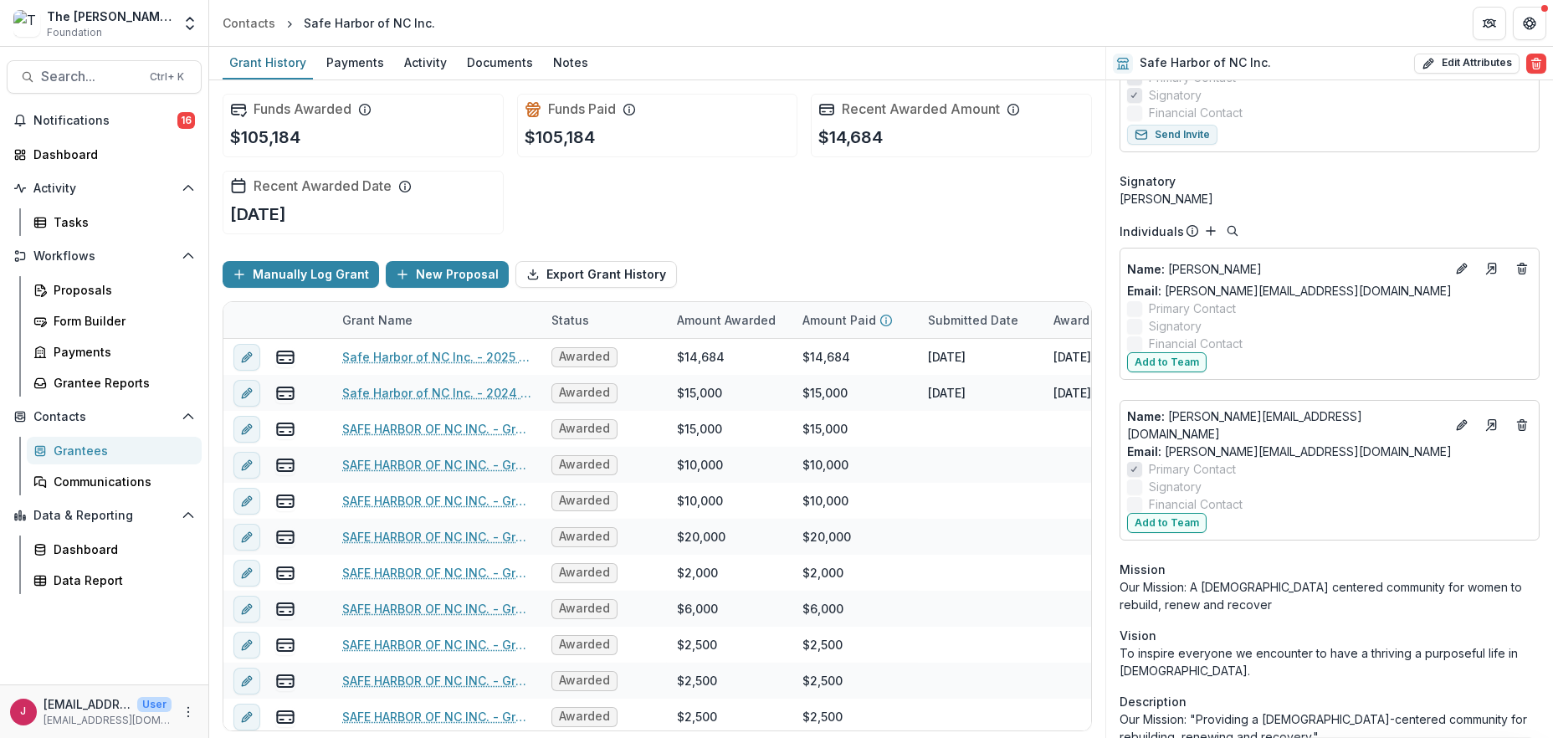
scroll to position [335, 0]
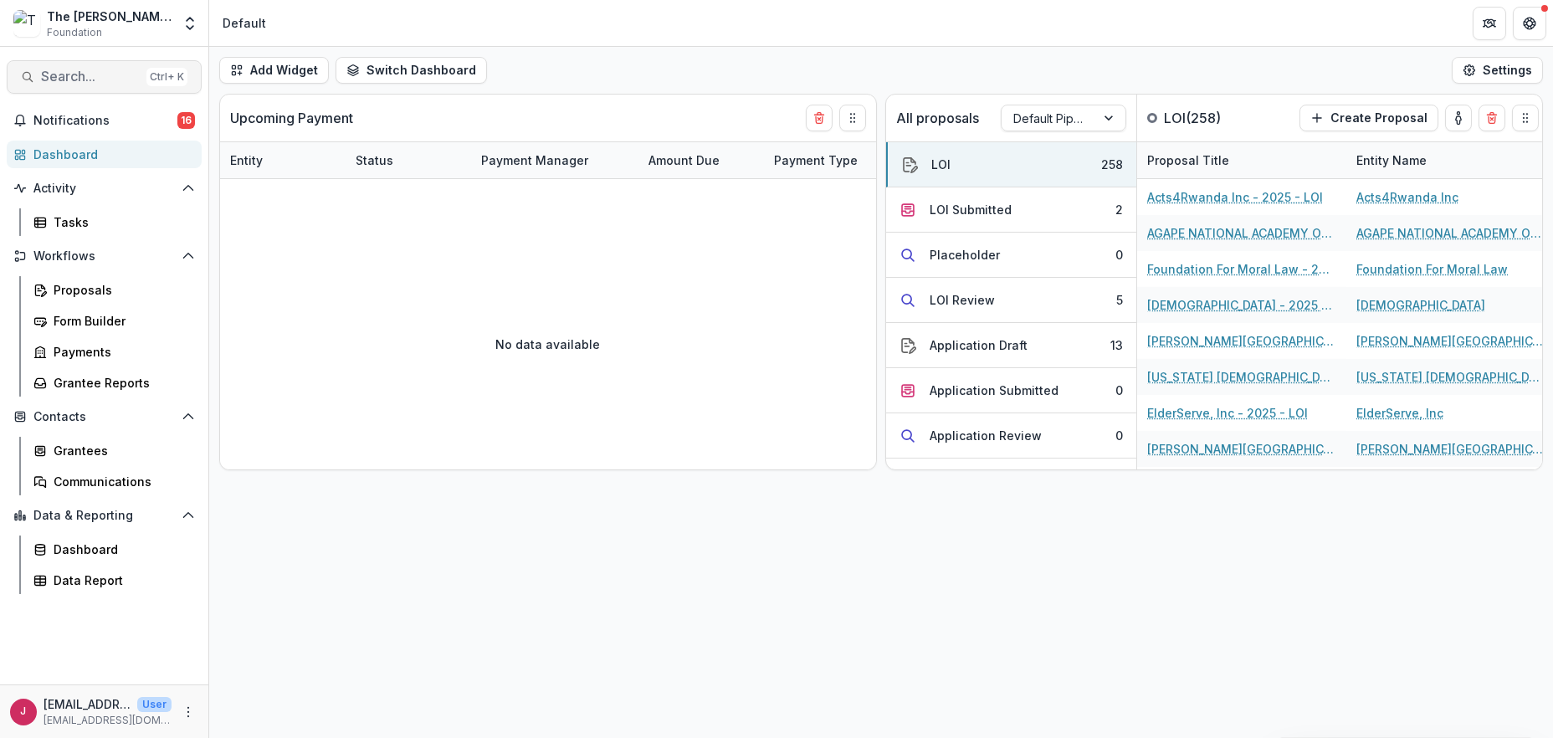
click at [76, 78] on span "Search..." at bounding box center [90, 77] width 99 height 16
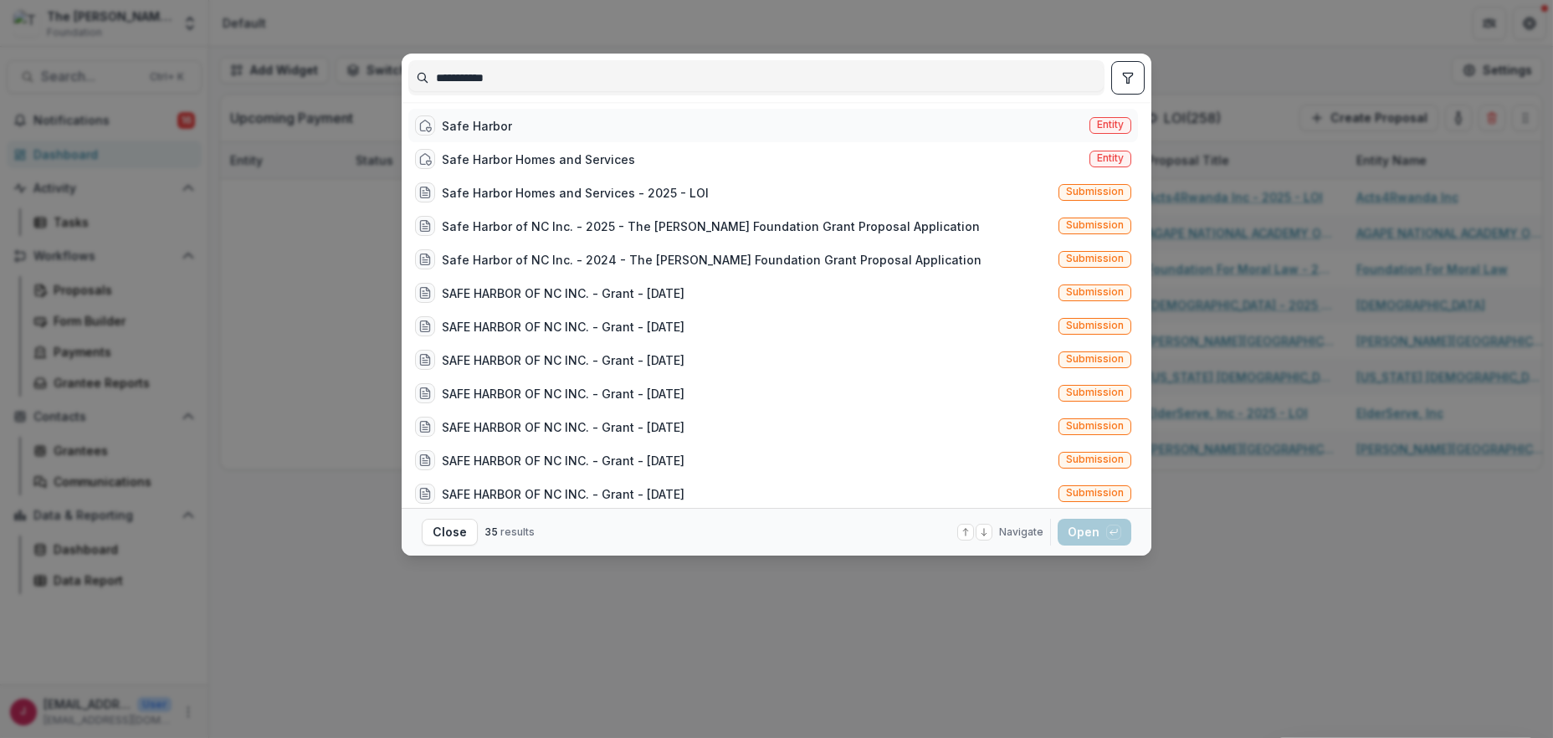
type input "**********"
click at [465, 121] on div "Safe Harbor" at bounding box center [477, 126] width 70 height 18
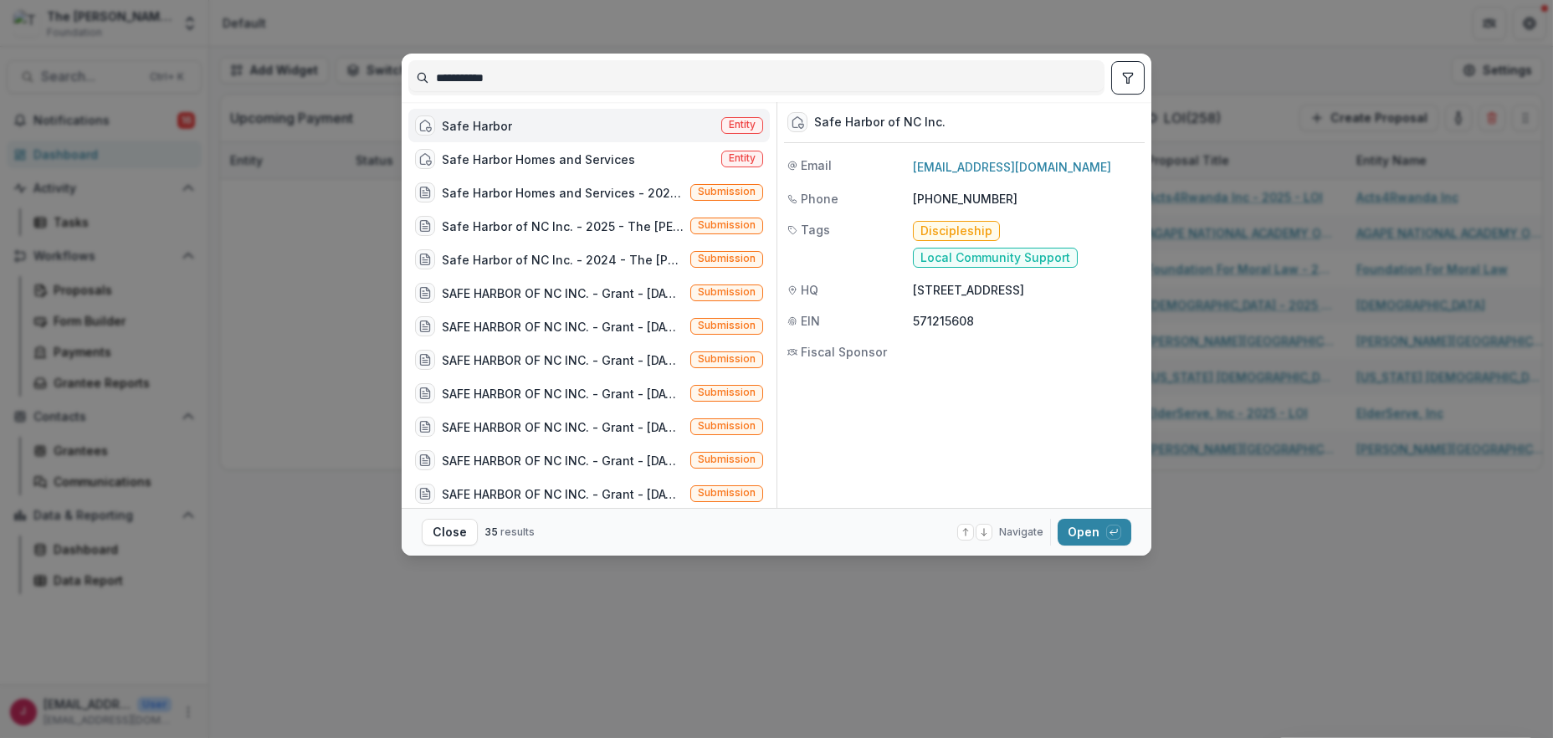
click at [454, 124] on div "Safe Harbor" at bounding box center [477, 126] width 70 height 18
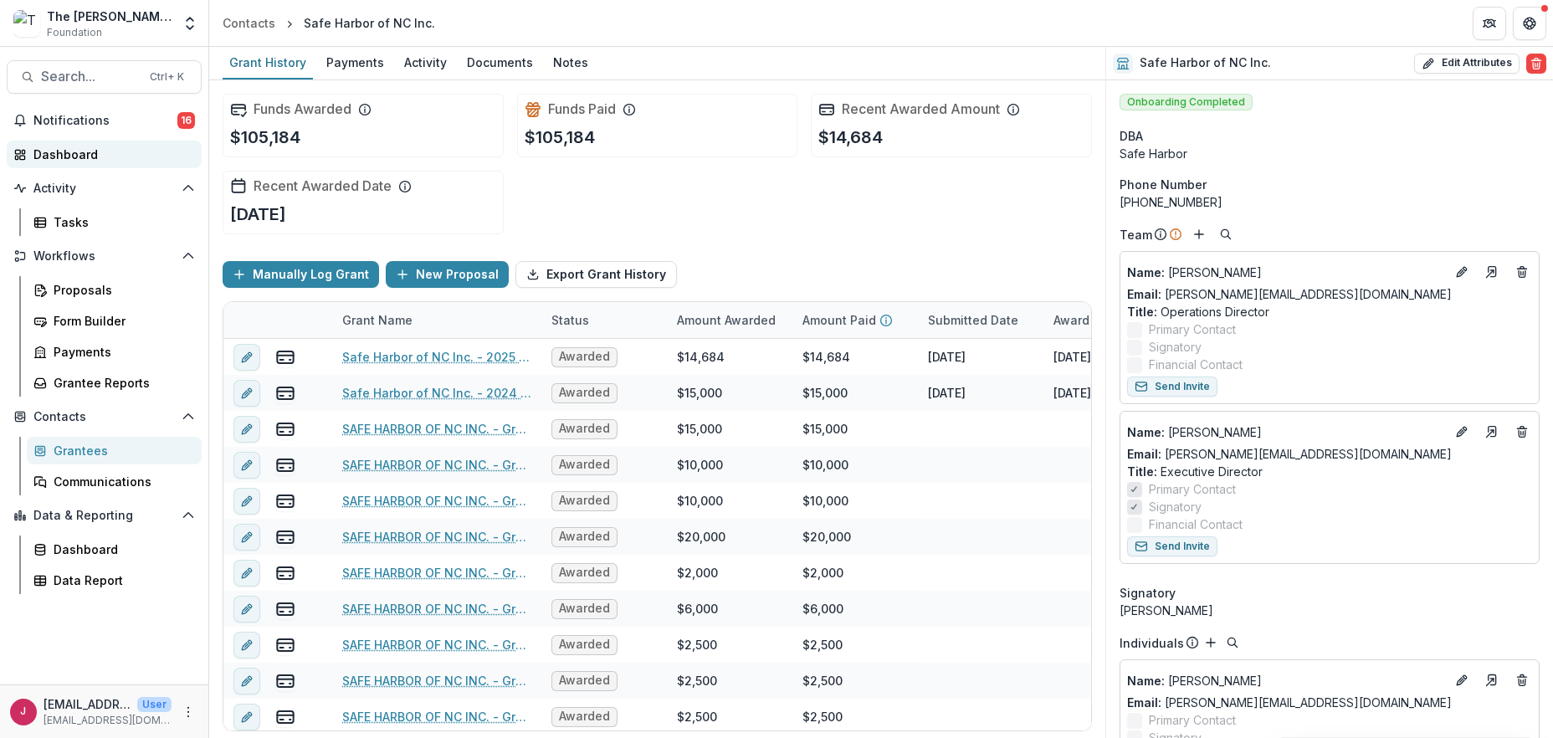
click at [97, 154] on div "Dashboard" at bounding box center [110, 155] width 155 height 18
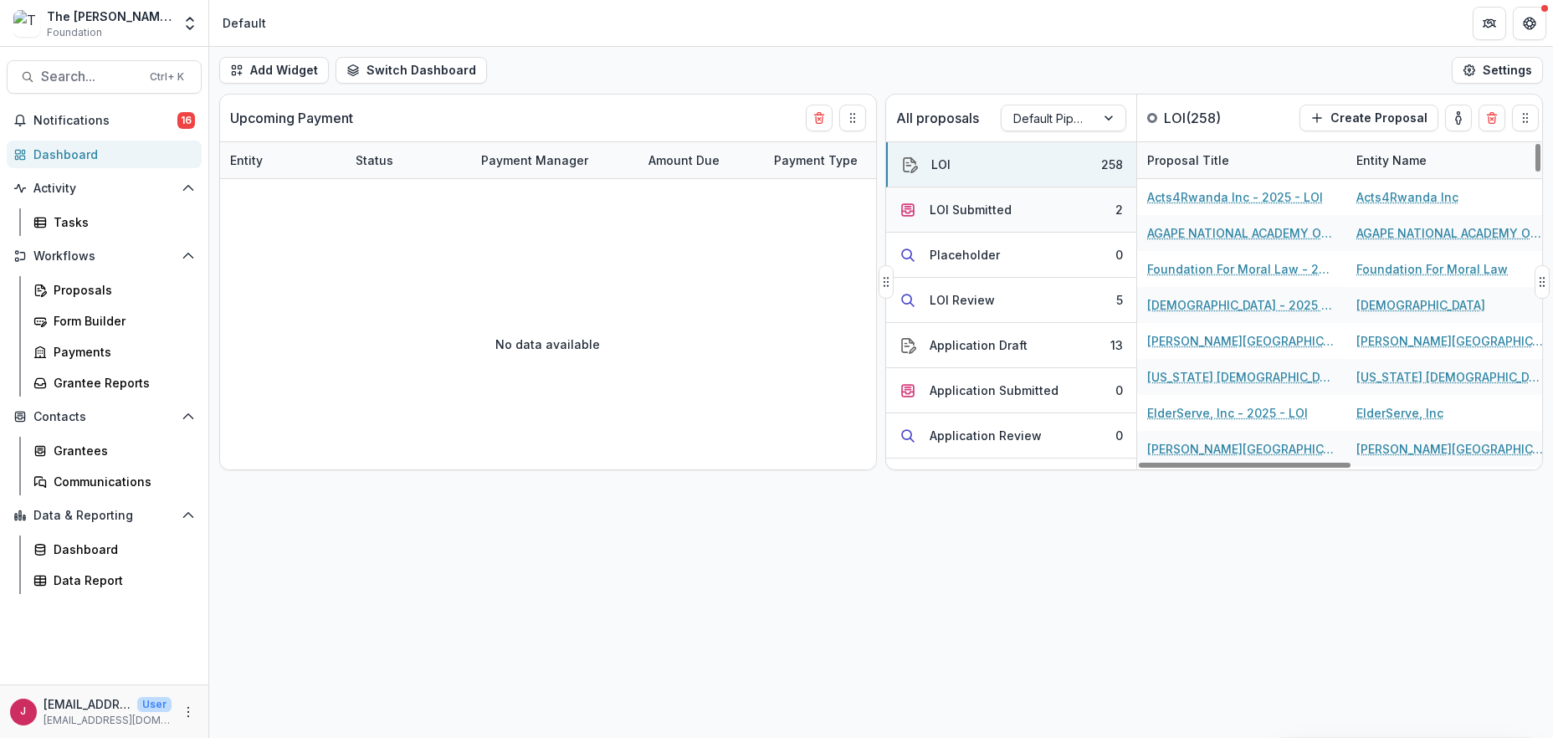
click at [1070, 213] on button "LOI Submitted 2" at bounding box center [1011, 209] width 250 height 45
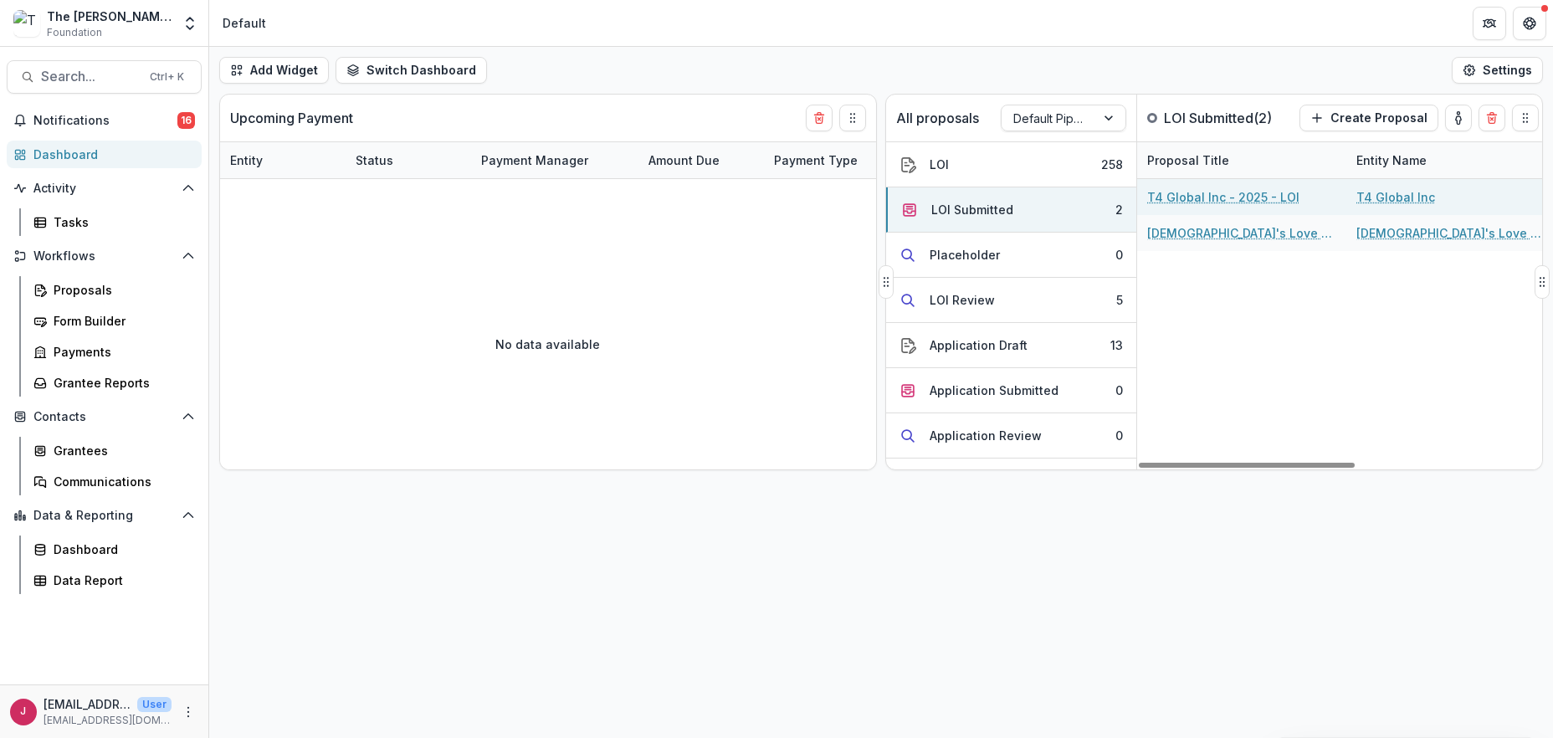
click at [1203, 196] on link "T4 Global Inc - 2025 - LOI" at bounding box center [1223, 197] width 152 height 18
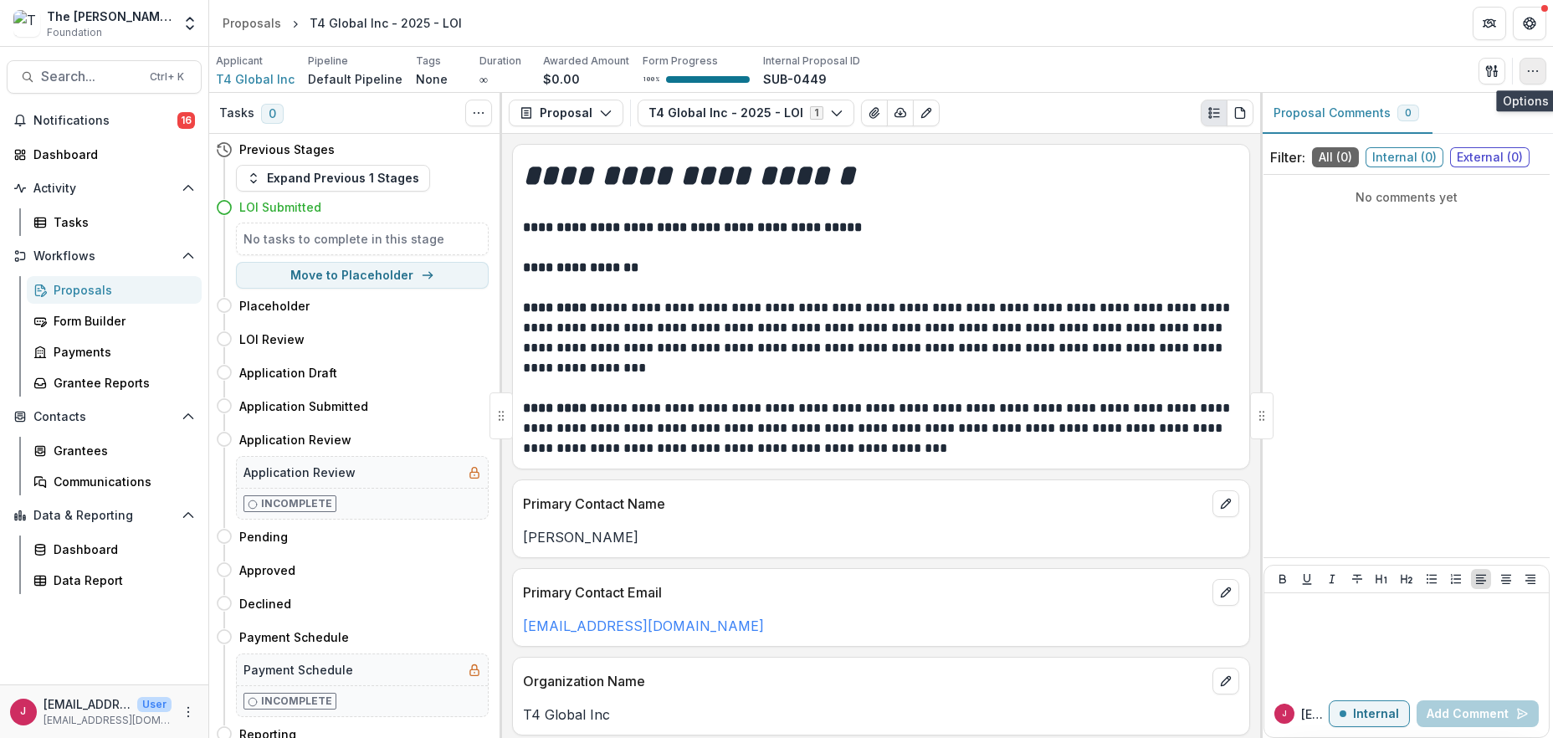
click at [1535, 69] on icon "button" at bounding box center [1532, 70] width 13 height 13
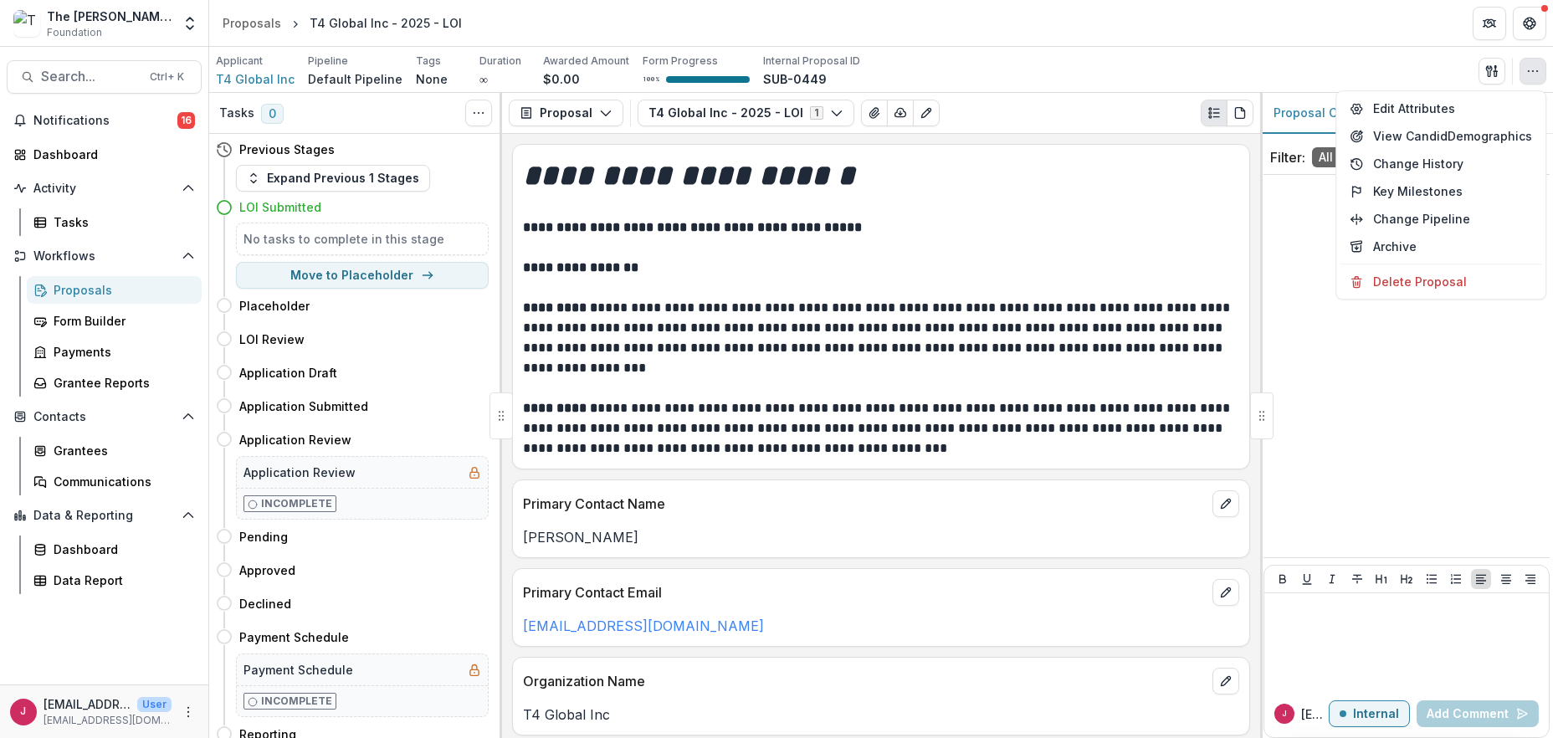
click at [1461, 460] on div "No comments yet" at bounding box center [1407, 366] width 286 height 369
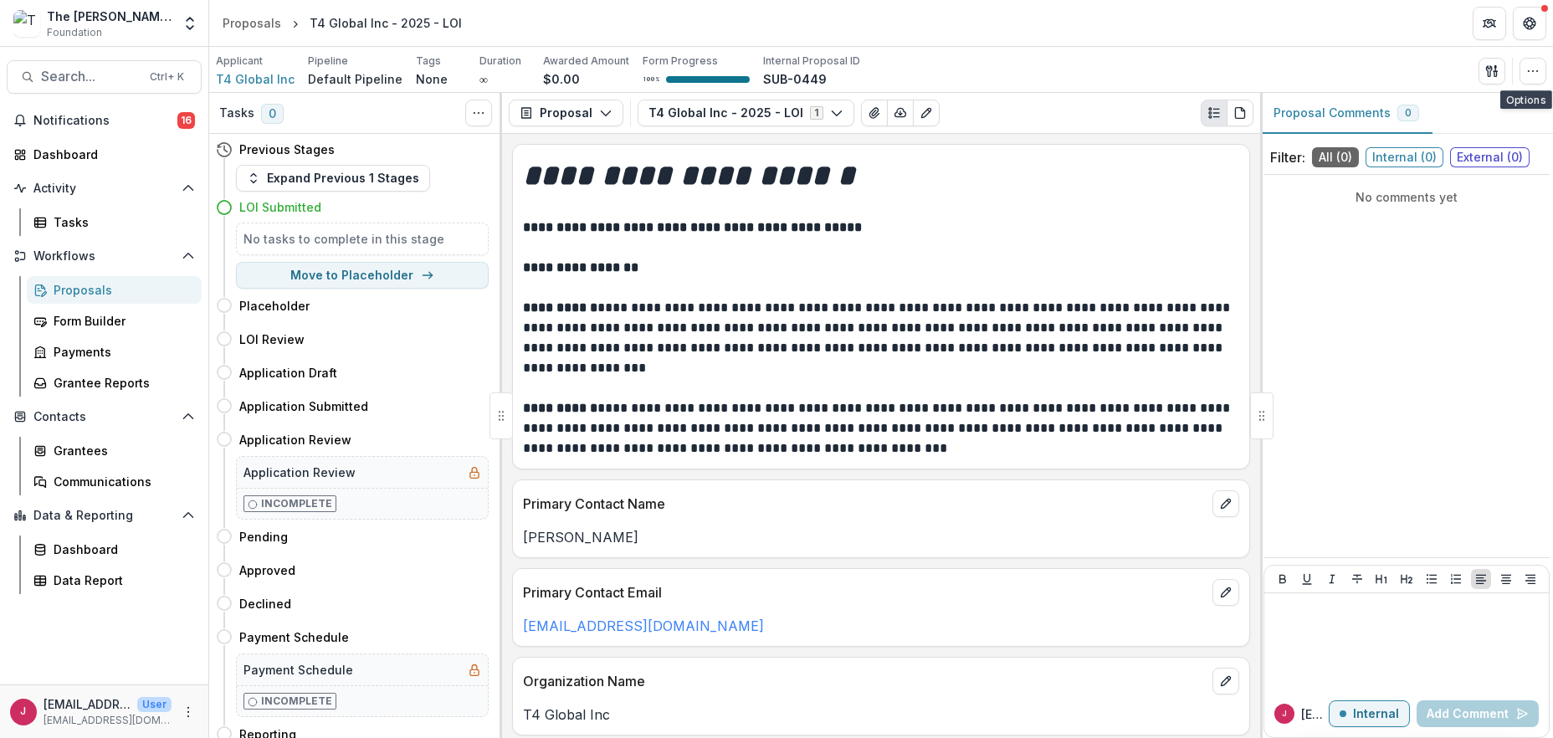
click at [1217, 113] on line "Plaintext view" at bounding box center [1216, 113] width 6 height 0
click at [920, 110] on icon "Edit as form" at bounding box center [926, 112] width 13 height 13
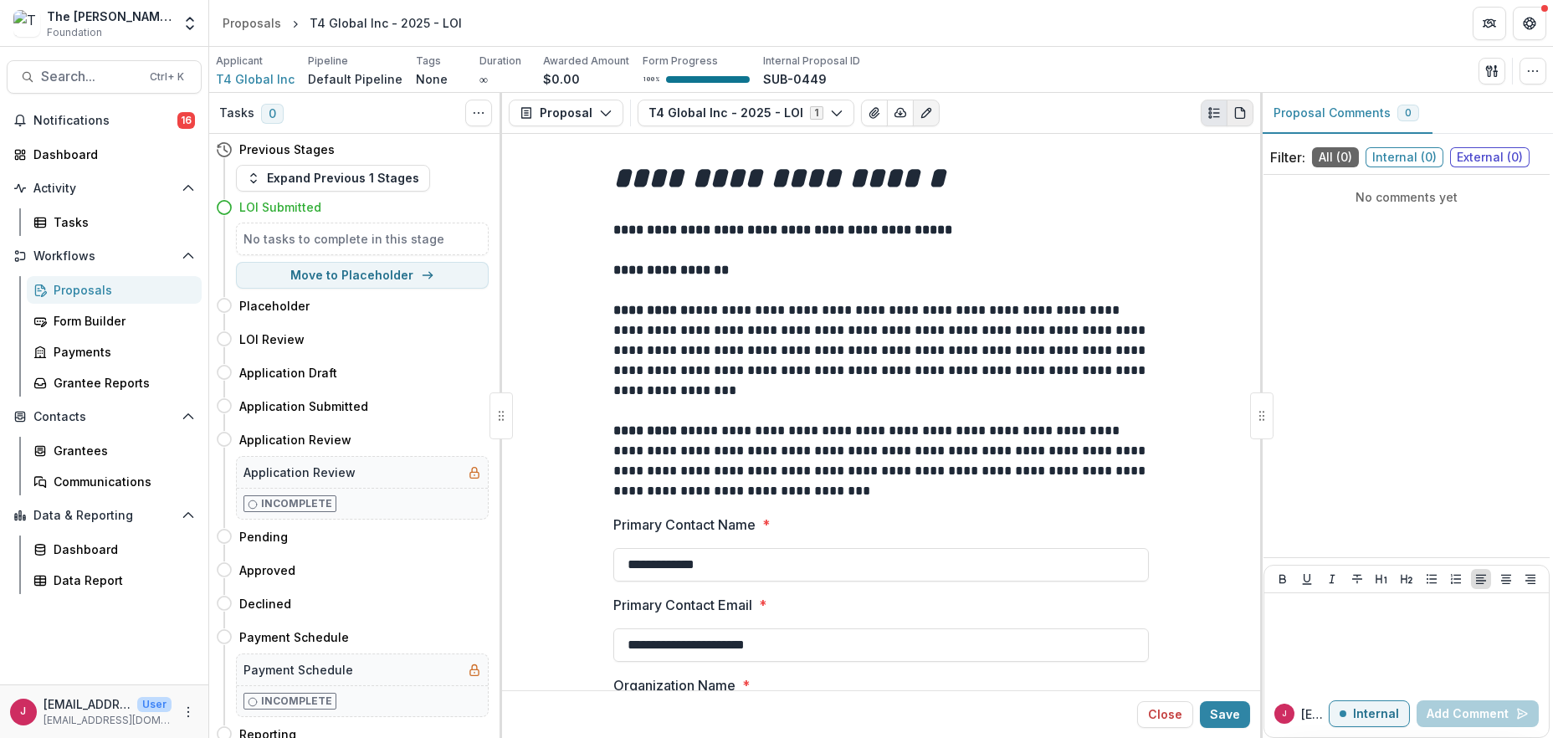
click at [1237, 110] on icon "PDF view" at bounding box center [1240, 112] width 13 height 13
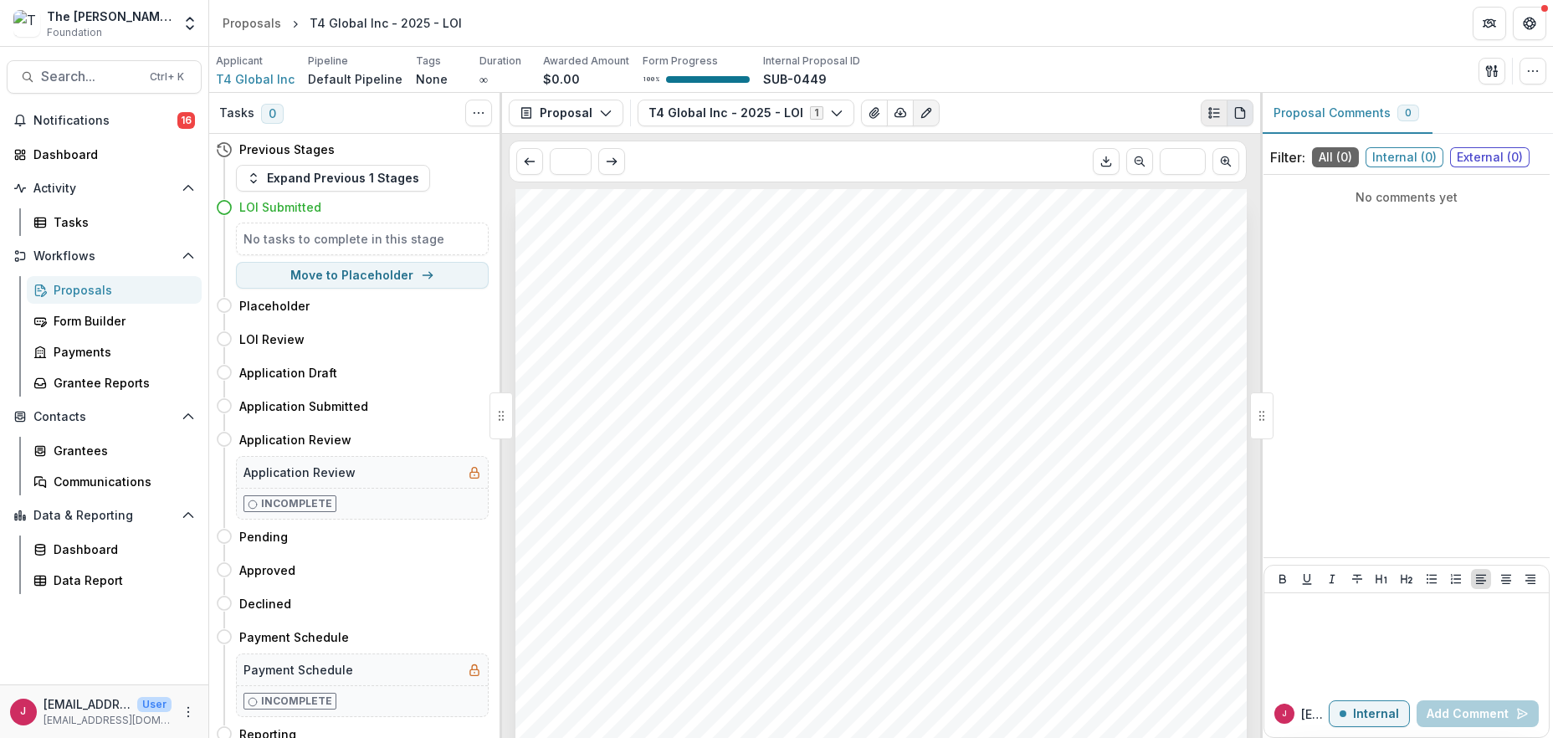
click at [1213, 110] on icon "Plaintext view" at bounding box center [1214, 112] width 13 height 13
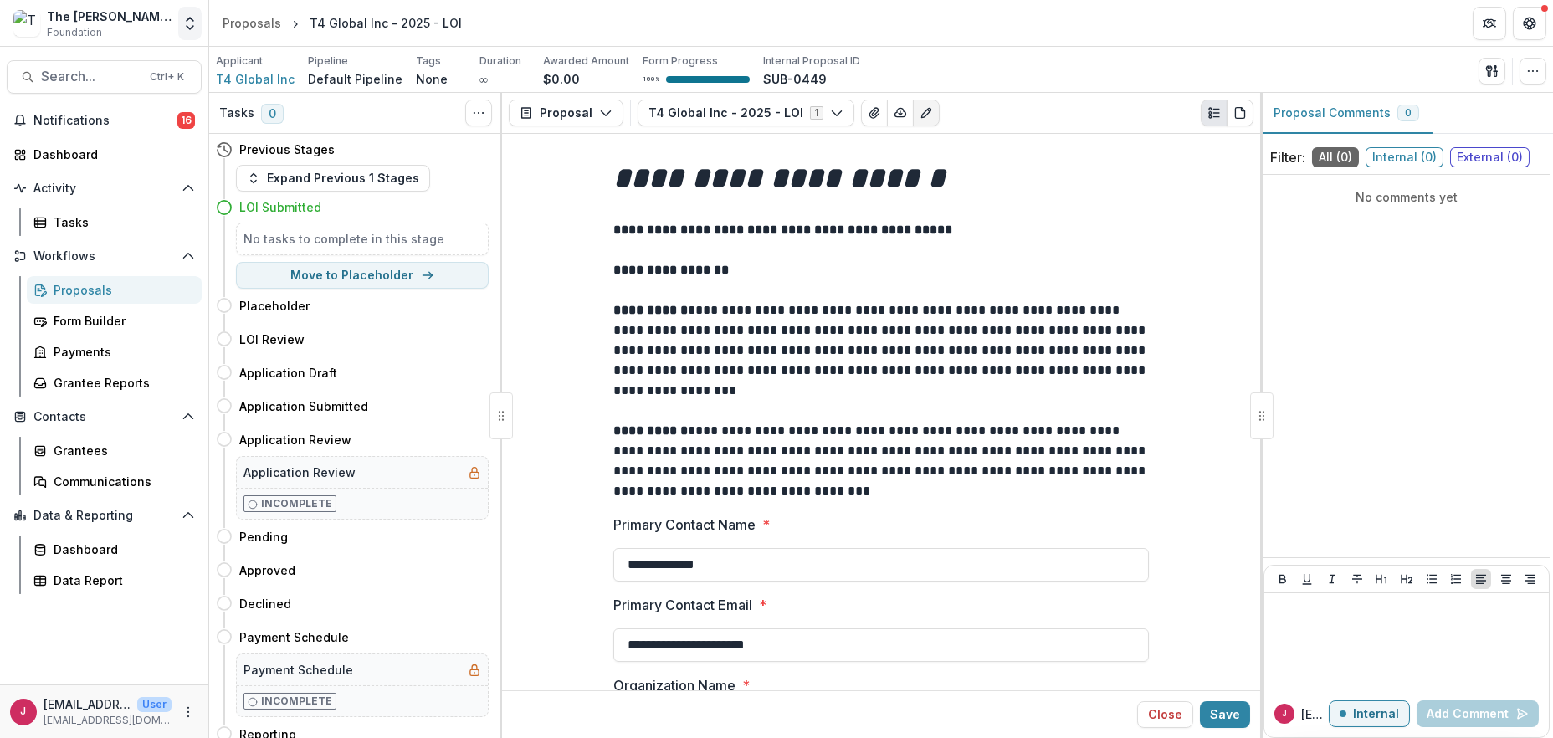
click at [191, 28] on polyline "Open entity switcher" at bounding box center [190, 27] width 7 height 3
click at [183, 65] on link "Admin Settings" at bounding box center [104, 65] width 201 height 28
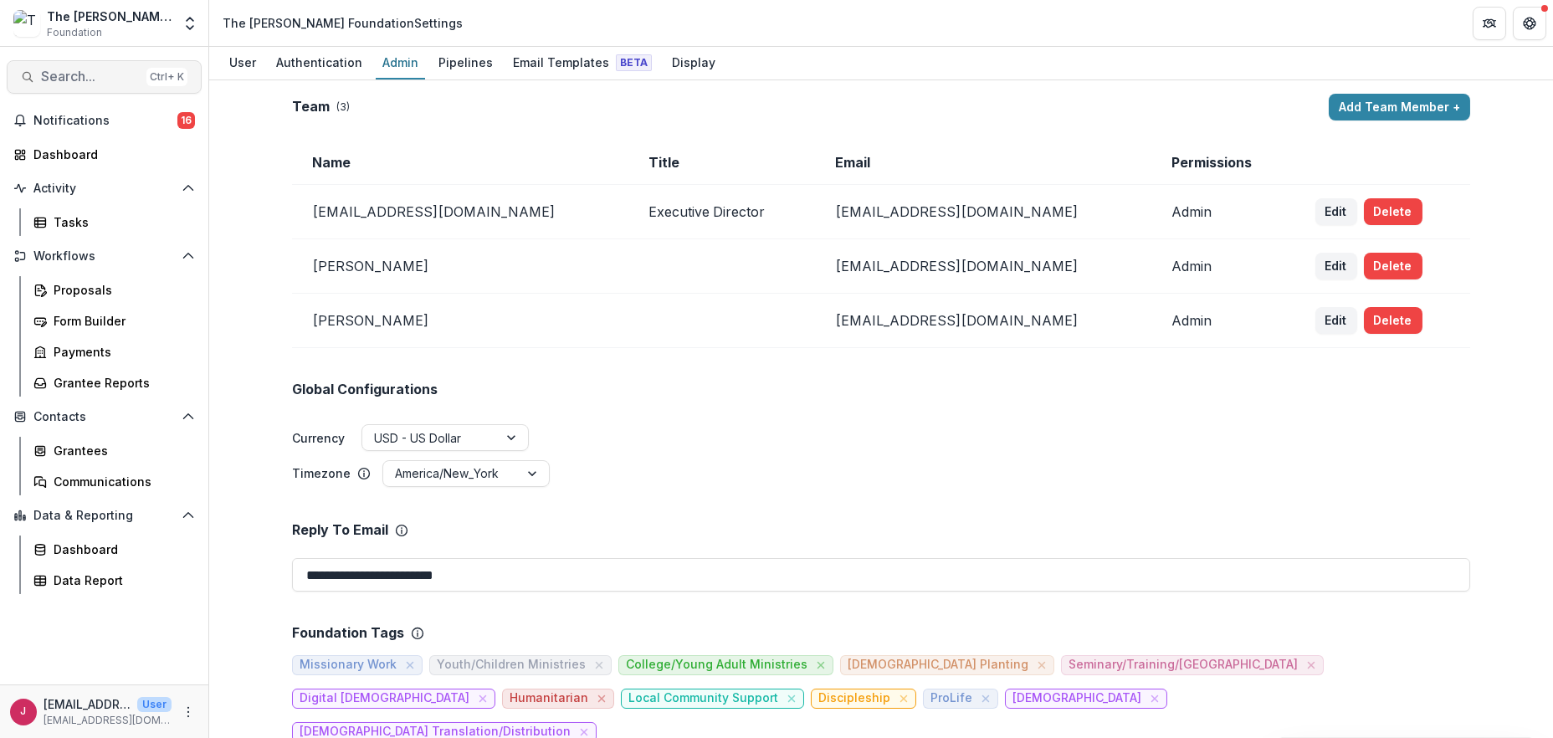
click at [110, 74] on span "Search..." at bounding box center [90, 77] width 99 height 16
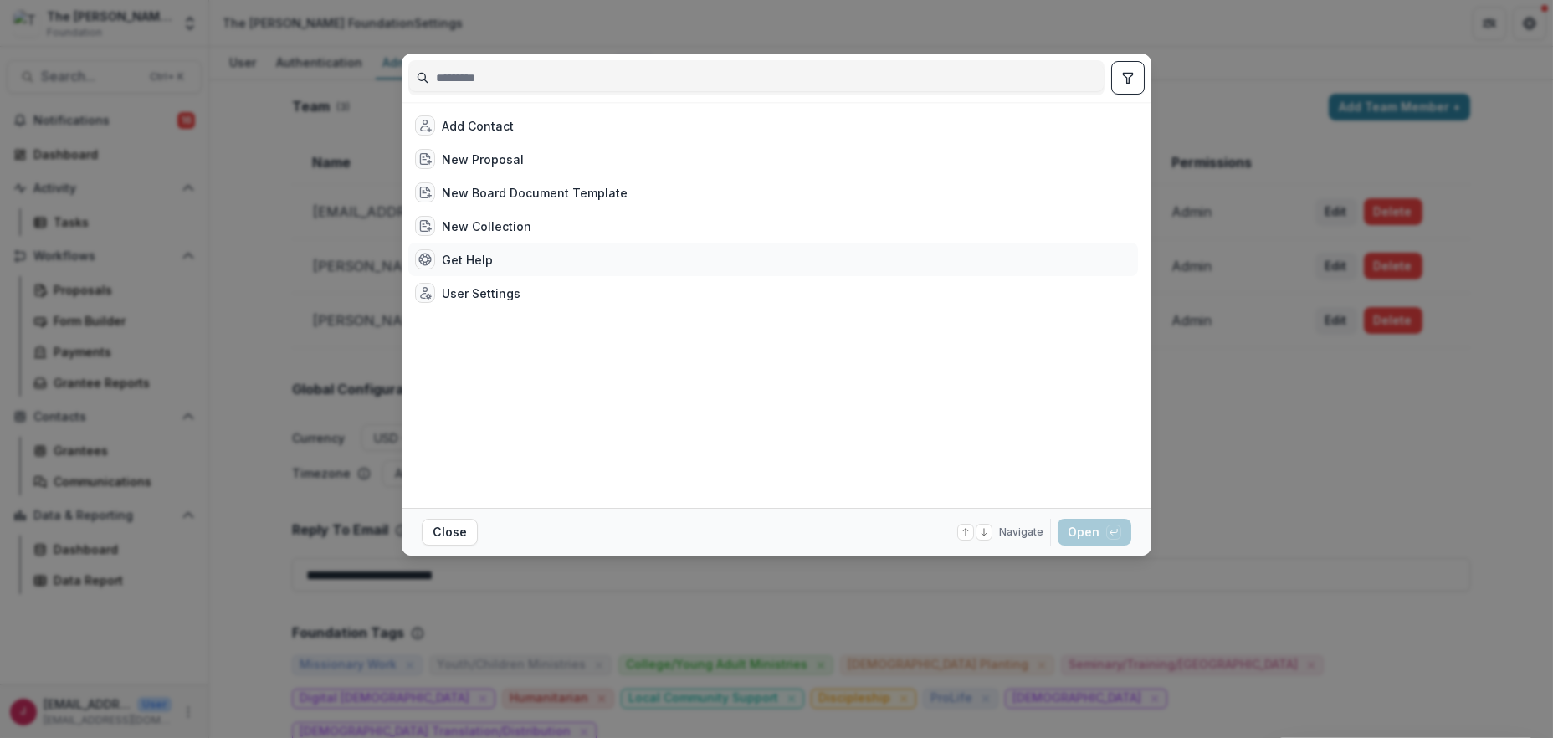
click at [497, 254] on div "Get Help" at bounding box center [773, 259] width 730 height 33
click at [449, 262] on div "Get Help" at bounding box center [467, 260] width 51 height 18
drag, startPoint x: 1299, startPoint y: 501, endPoint x: 1278, endPoint y: 480, distance: 29.6
click at [1295, 495] on div "Add Contact New Proposal New Board Document Template New Collection Get Help Us…" at bounding box center [776, 369] width 1553 height 738
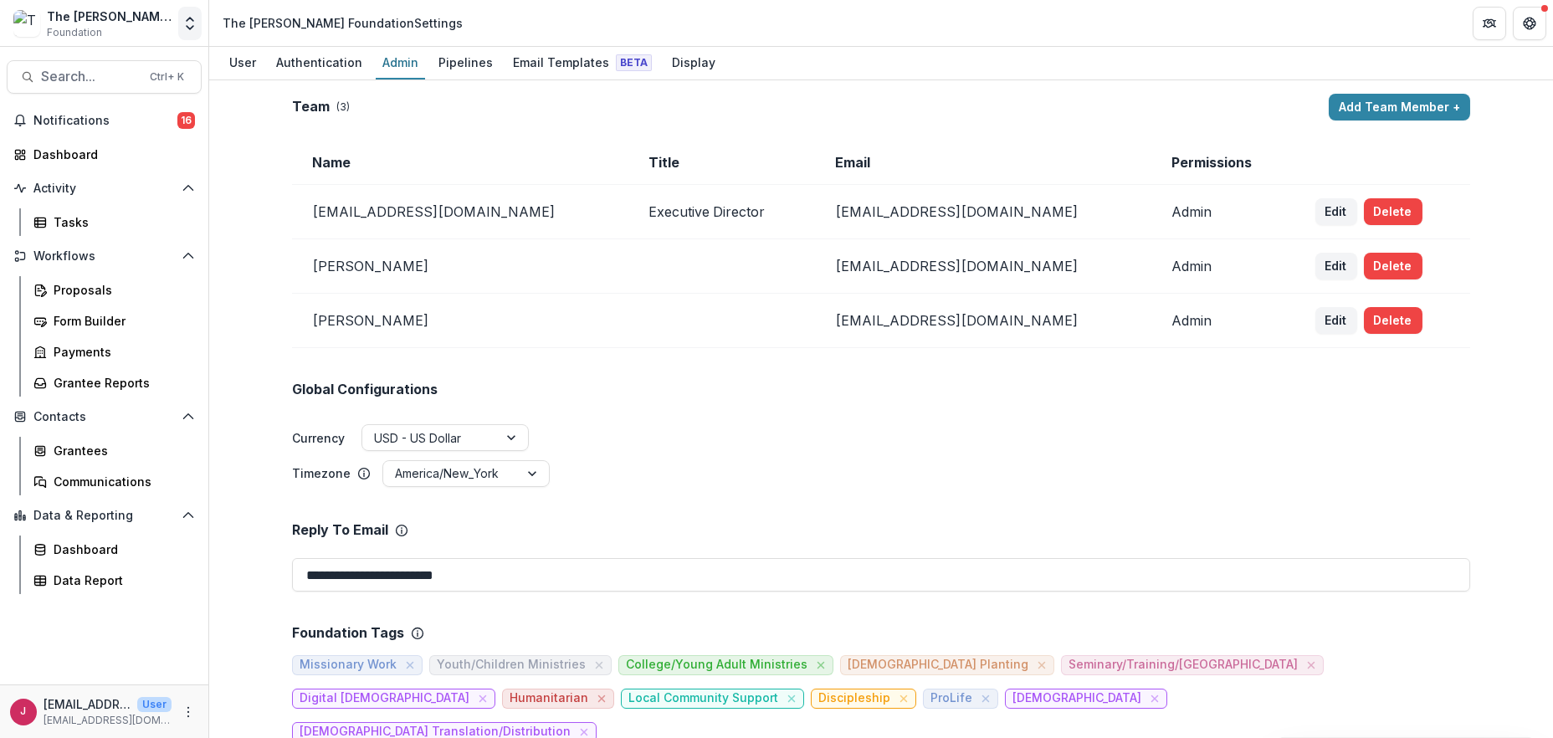
click at [191, 28] on polyline "Open entity switcher" at bounding box center [190, 27] width 7 height 3
click at [81, 64] on link "Admin Settings" at bounding box center [104, 65] width 201 height 28
click at [119, 17] on div "The [PERSON_NAME] Foundation" at bounding box center [109, 17] width 125 height 18
click at [191, 29] on icon "Open entity switcher" at bounding box center [190, 23] width 17 height 17
click at [73, 63] on link "Admin Settings" at bounding box center [104, 65] width 201 height 28
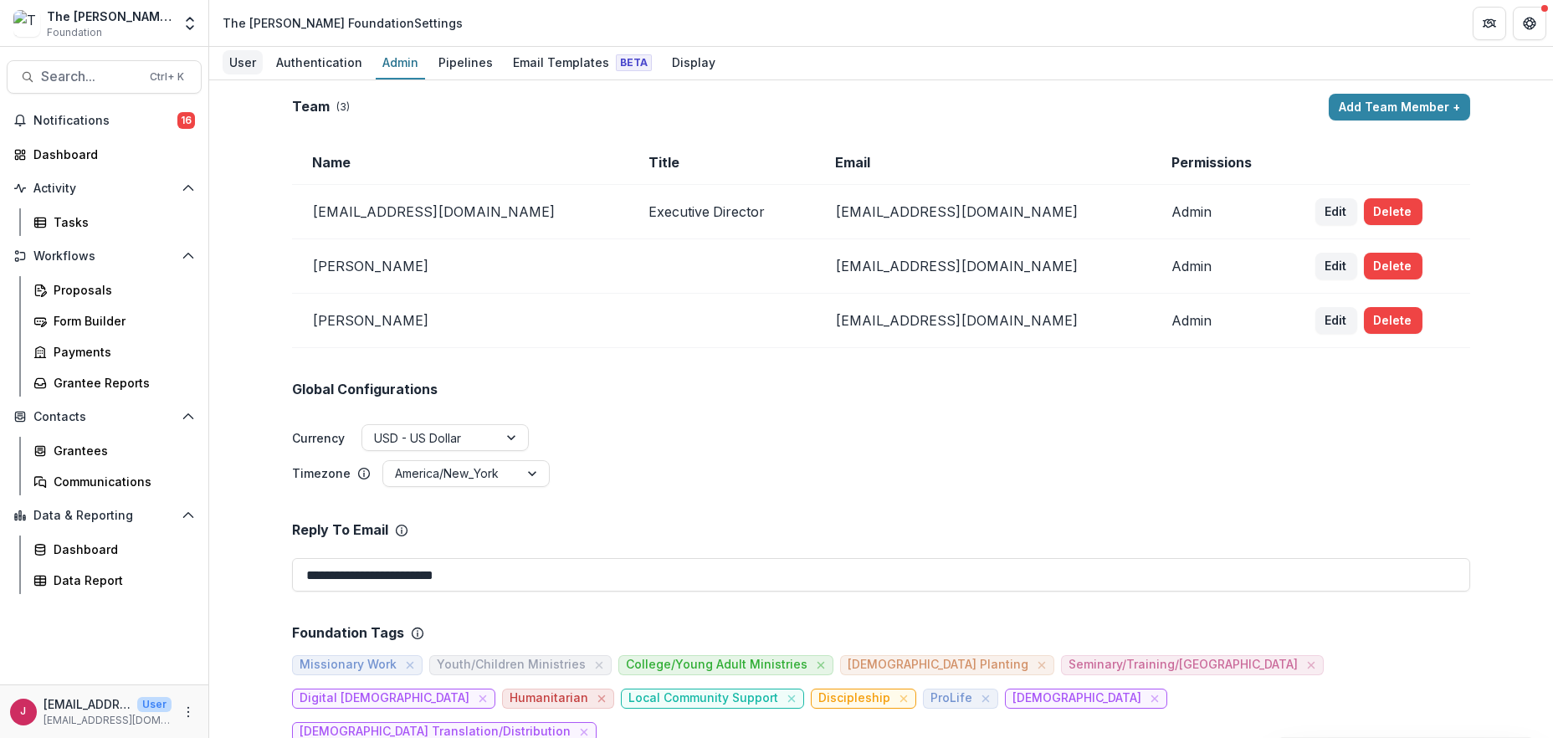
click at [236, 55] on div "User" at bounding box center [243, 62] width 40 height 24
select select "********"
select select "****"
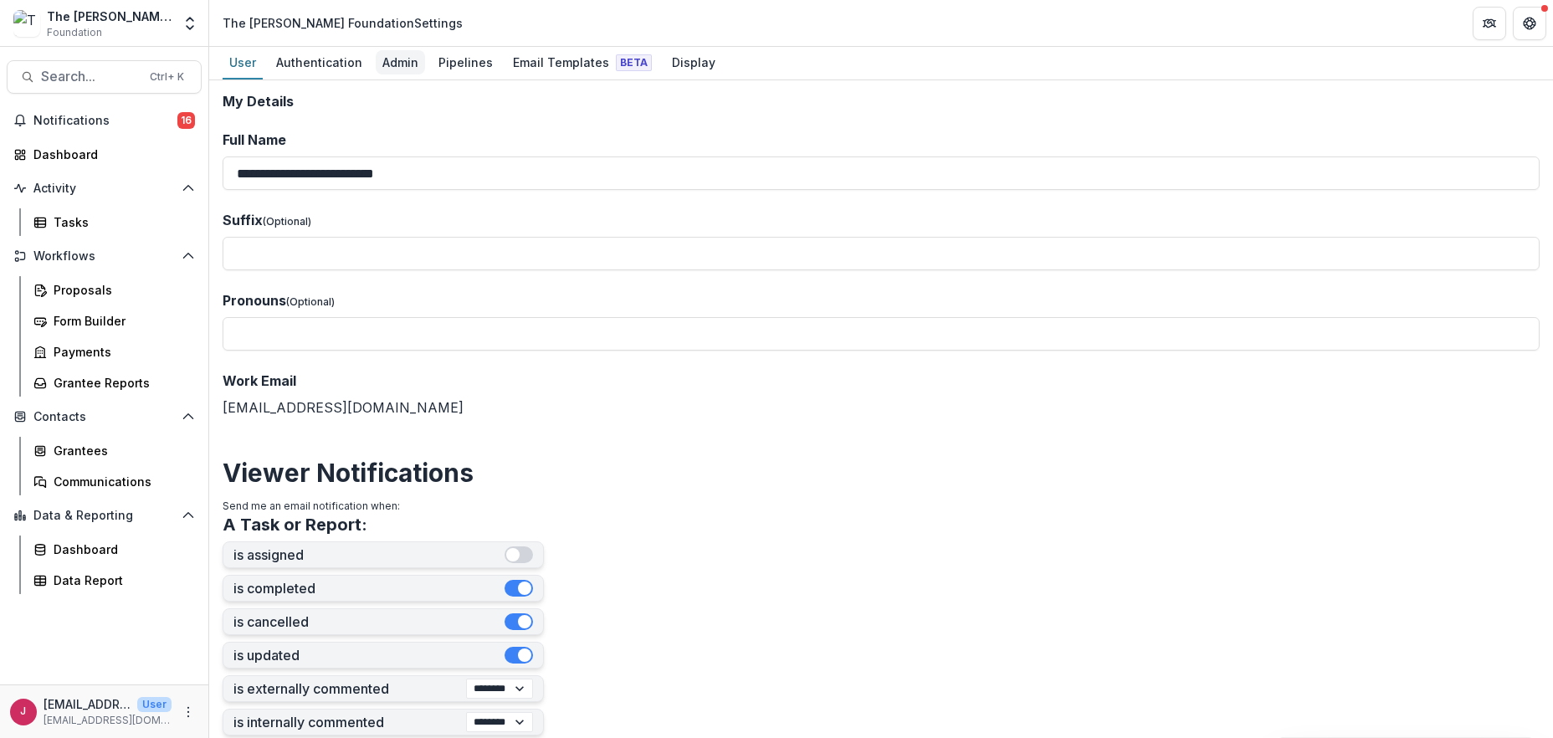
click at [405, 55] on div "Admin" at bounding box center [400, 62] width 49 height 24
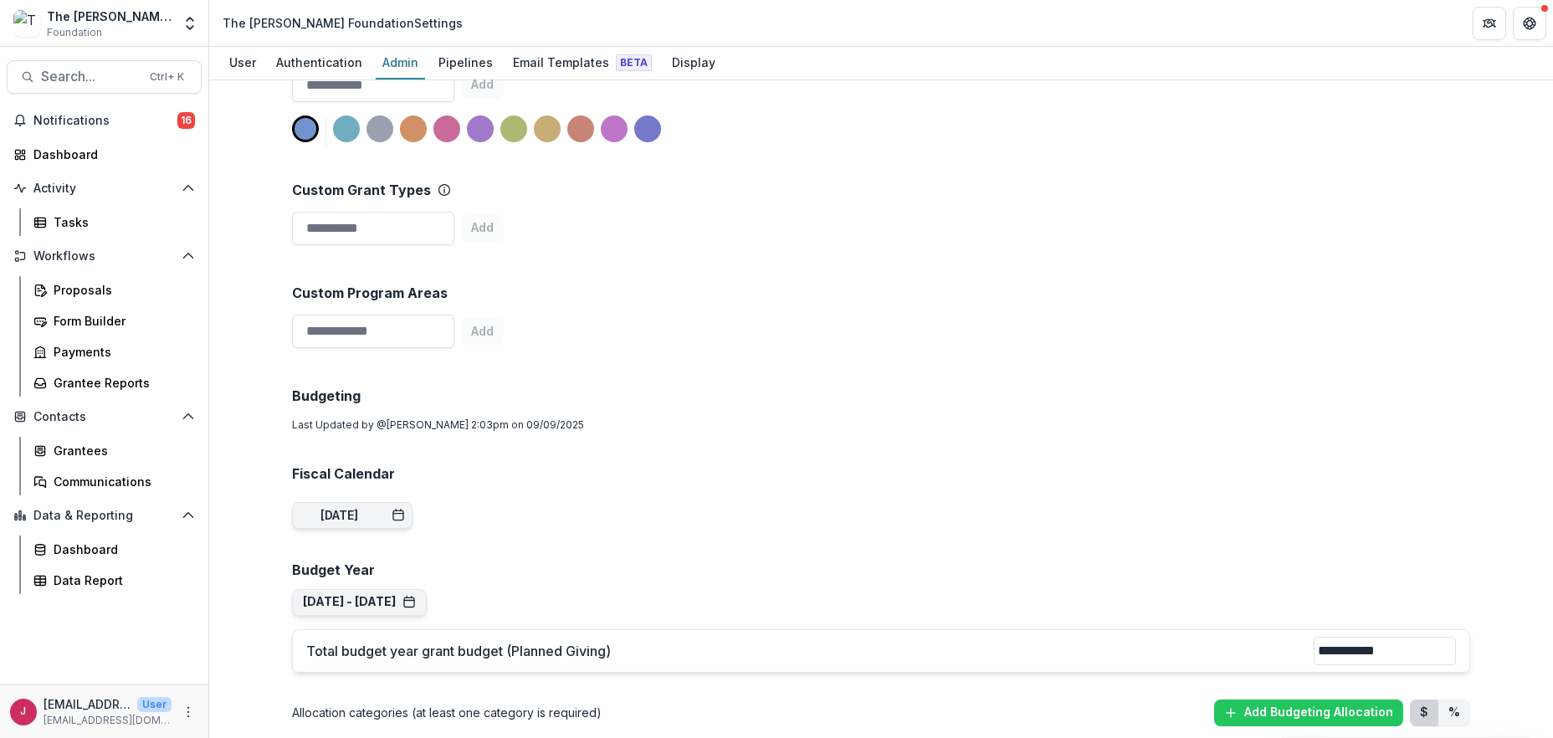
scroll to position [735, 0]
